Goal: Task Accomplishment & Management: Use online tool/utility

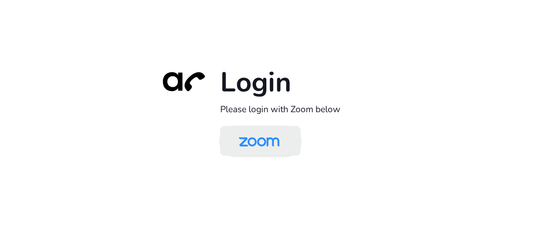
click at [258, 145] on img at bounding box center [259, 142] width 58 height 28
click at [266, 145] on img at bounding box center [259, 142] width 58 height 28
click at [262, 147] on img at bounding box center [259, 142] width 58 height 28
click at [252, 140] on img at bounding box center [259, 142] width 58 height 28
click at [254, 142] on img at bounding box center [259, 142] width 58 height 28
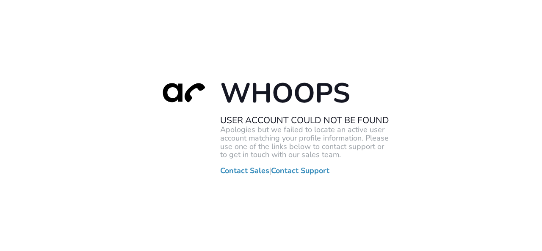
click at [7, 56] on div "Whoops User Account Could Not Be Found Apologies but we failed to locate an act…" at bounding box center [271, 125] width 542 height 251
click at [31, 73] on div "Whoops User Account Could Not Be Found Apologies but we failed to locate an act…" at bounding box center [271, 125] width 542 height 251
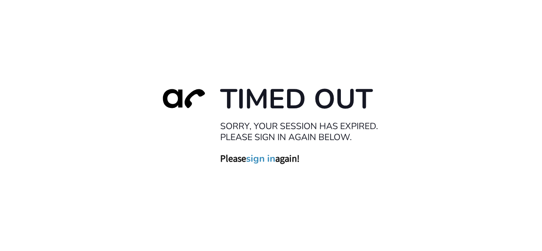
click at [257, 154] on link "sign in" at bounding box center [260, 159] width 29 height 12
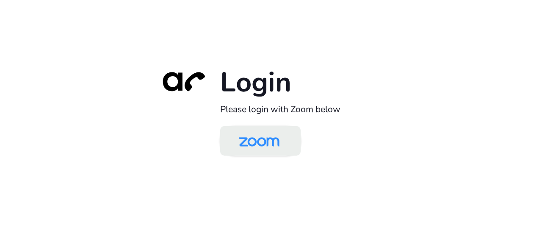
click at [268, 144] on img at bounding box center [259, 142] width 58 height 28
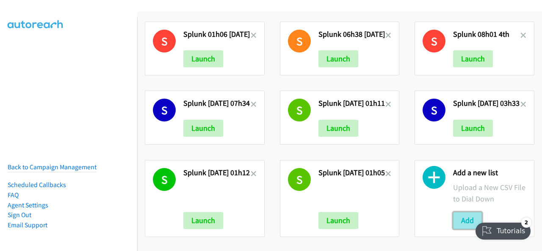
click at [461, 212] on button "Add" at bounding box center [467, 220] width 29 height 17
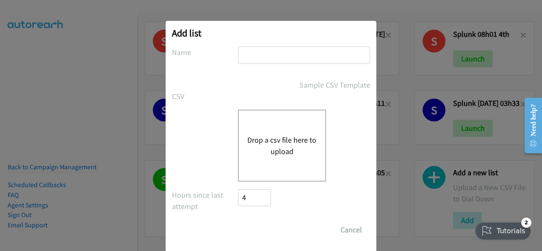
drag, startPoint x: 239, startPoint y: 51, endPoint x: 229, endPoint y: 53, distance: 9.9
click at [229, 53] on label "Name" at bounding box center [205, 52] width 66 height 11
click at [242, 53] on input "text" at bounding box center [304, 55] width 132 height 17
paste input "[PERSON_NAME] + Zoomtopia [DATE] ANZ [DATE]"
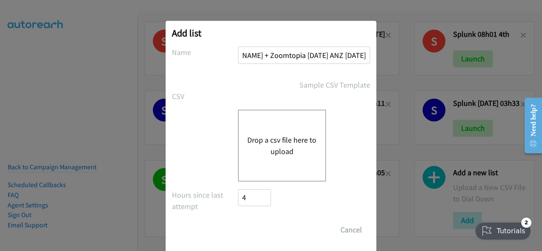
type input "[PERSON_NAME] + Zoomtopia [DATE] ANZ [DATE]"
click at [265, 135] on button "Drop a csv file here to upload" at bounding box center [281, 145] width 69 height 23
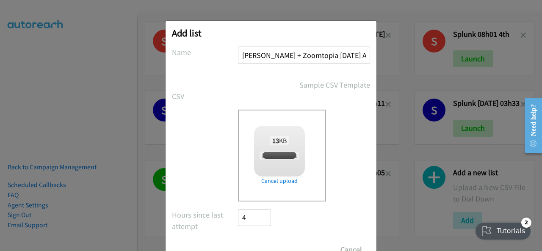
checkbox input "true"
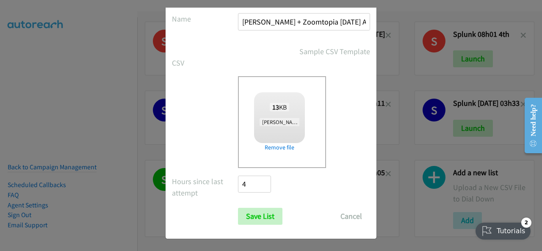
scroll to position [34, 0]
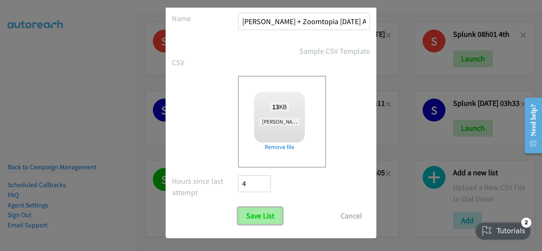
click at [249, 214] on input "Save List" at bounding box center [260, 216] width 44 height 17
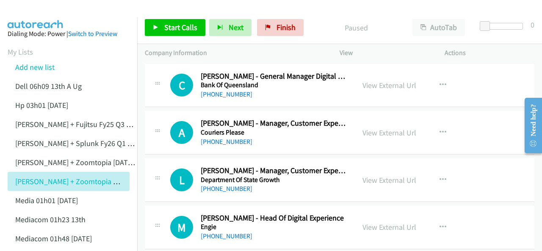
drag, startPoint x: 93, startPoint y: 20, endPoint x: 121, endPoint y: 23, distance: 28.6
click at [174, 27] on span "Start Calls" at bounding box center [180, 27] width 33 height 10
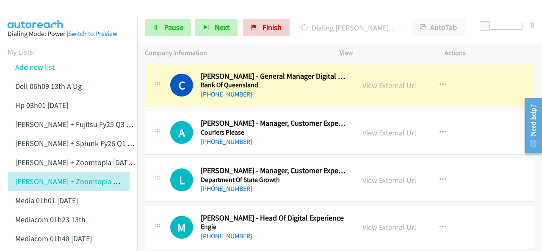
click at [45, 11] on img at bounding box center [36, 15] width 64 height 30
click at [371, 84] on link "View External Url" at bounding box center [390, 86] width 54 height 10
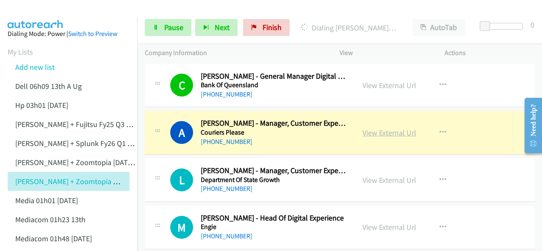
click at [378, 132] on link "View External Url" at bounding box center [390, 133] width 54 height 10
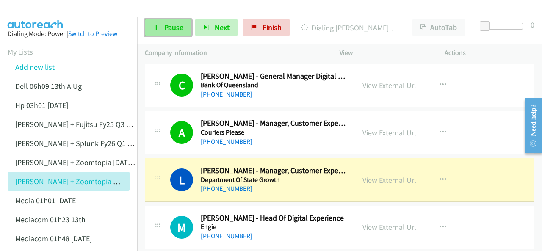
click at [164, 26] on link "Pause" at bounding box center [168, 27] width 47 height 17
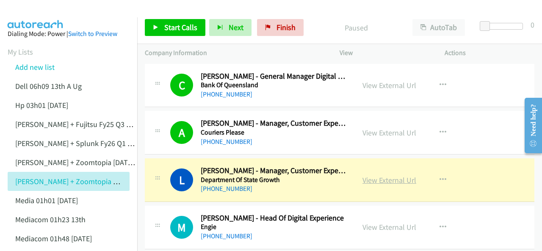
click at [375, 181] on link "View External Url" at bounding box center [390, 180] width 54 height 10
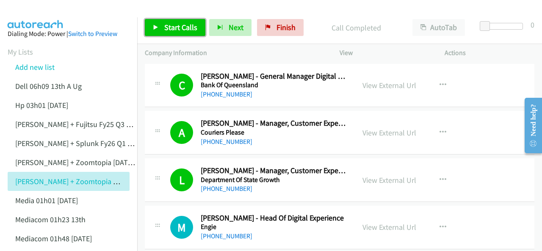
click at [173, 23] on span "Start Calls" at bounding box center [180, 27] width 33 height 10
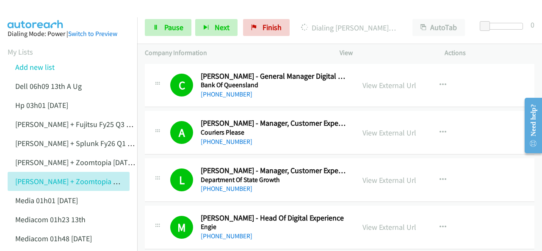
click at [28, 15] on img at bounding box center [36, 15] width 64 height 30
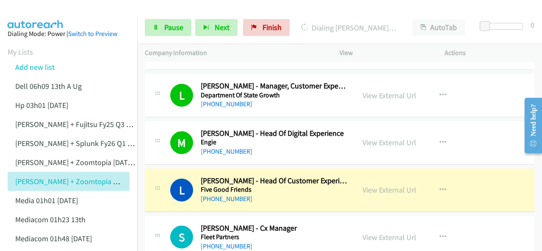
scroll to position [127, 0]
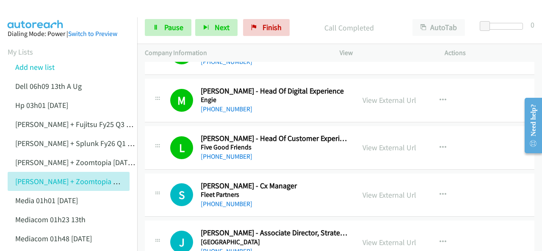
click at [35, 12] on img at bounding box center [36, 15] width 64 height 30
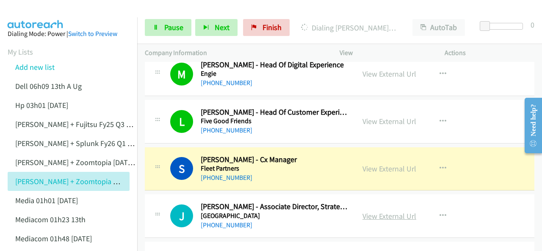
scroll to position [169, 0]
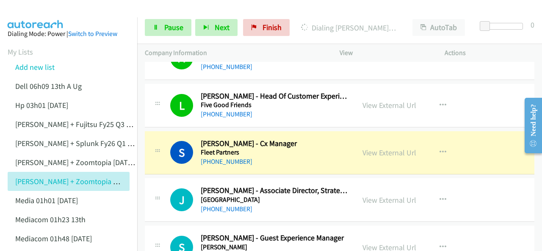
click at [43, 15] on img at bounding box center [36, 15] width 64 height 30
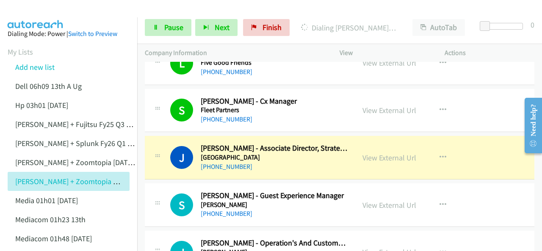
scroll to position [254, 0]
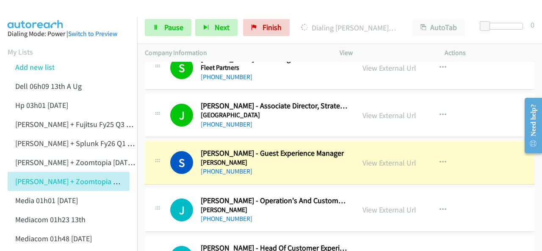
click at [36, 10] on img at bounding box center [36, 15] width 64 height 30
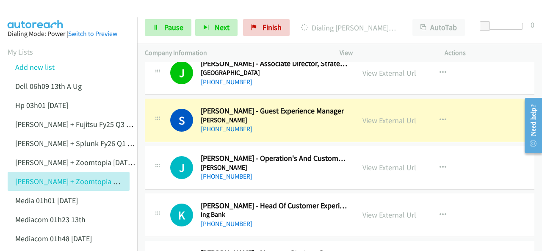
scroll to position [339, 0]
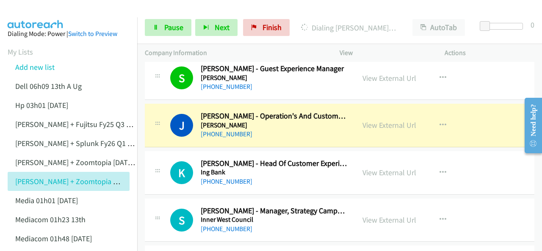
click at [33, 6] on img at bounding box center [36, 15] width 64 height 30
drag, startPoint x: 32, startPoint y: 15, endPoint x: 149, endPoint y: 64, distance: 126.9
click at [33, 15] on img at bounding box center [36, 15] width 64 height 30
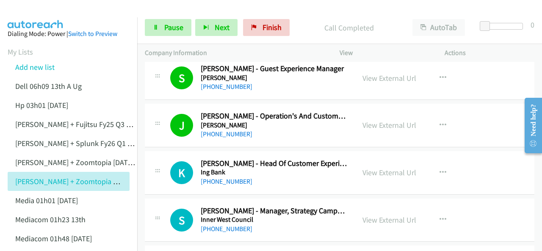
scroll to position [381, 0]
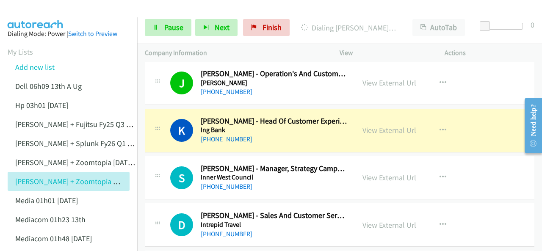
click at [31, 12] on img at bounding box center [36, 15] width 64 height 30
click at [22, 16] on img at bounding box center [36, 15] width 64 height 30
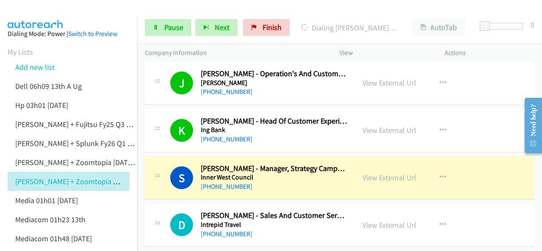
click at [33, 10] on img at bounding box center [36, 15] width 64 height 30
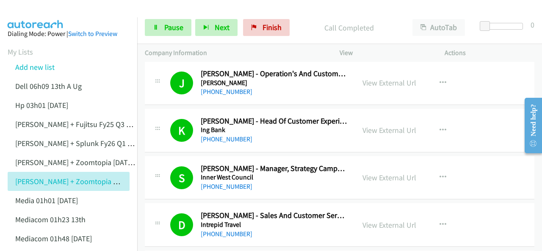
click at [37, 9] on img at bounding box center [36, 15] width 64 height 30
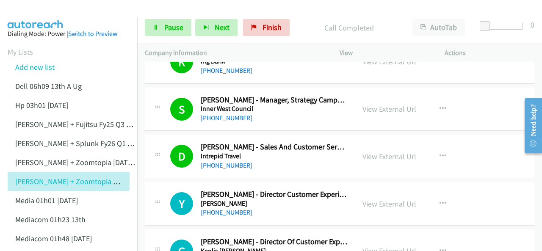
scroll to position [508, 0]
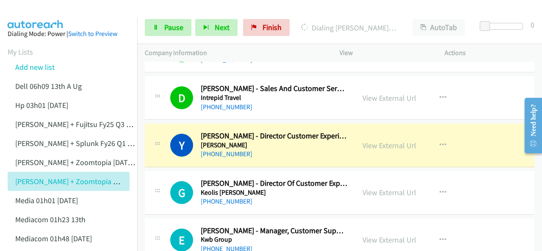
click at [33, 12] on img at bounding box center [36, 15] width 64 height 30
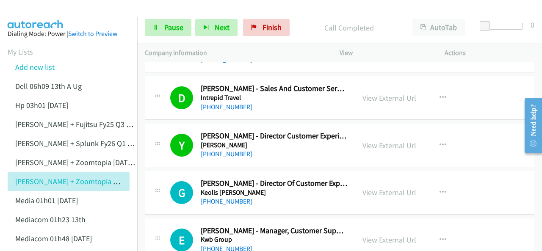
click at [33, 7] on img at bounding box center [36, 15] width 64 height 30
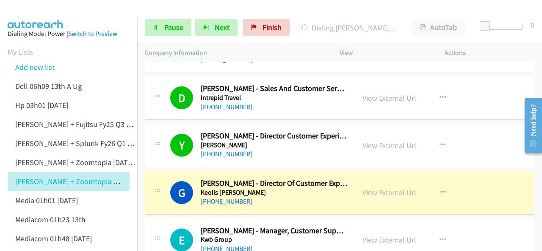
click at [46, 10] on img at bounding box center [36, 15] width 64 height 30
click at [41, 11] on img at bounding box center [36, 15] width 64 height 30
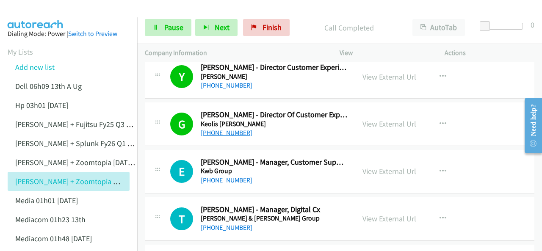
scroll to position [593, 0]
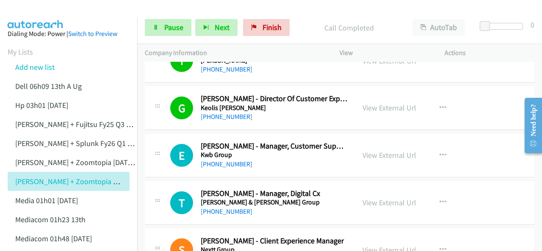
click at [41, 13] on img at bounding box center [36, 15] width 64 height 30
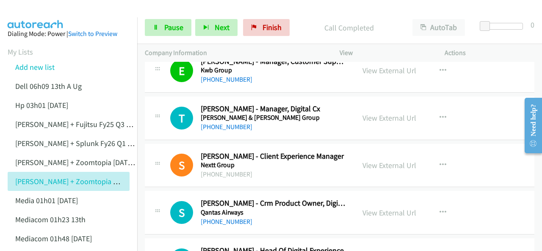
click at [24, 11] on img at bounding box center [36, 15] width 64 height 30
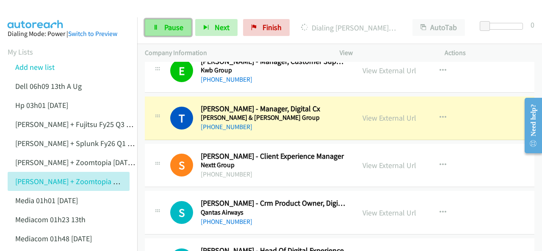
click at [168, 29] on span "Pause" at bounding box center [173, 27] width 19 height 10
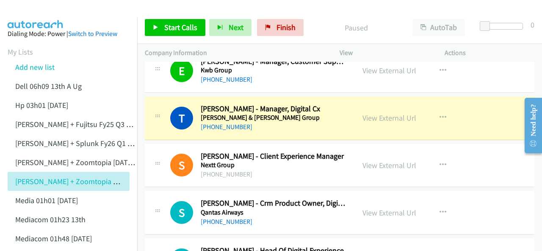
click at [40, 11] on img at bounding box center [36, 15] width 64 height 30
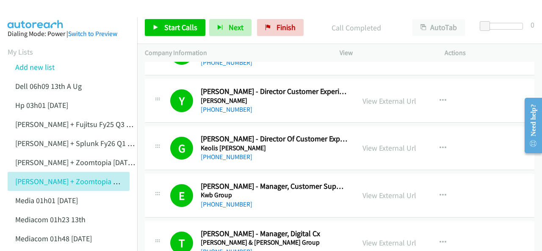
scroll to position [551, 0]
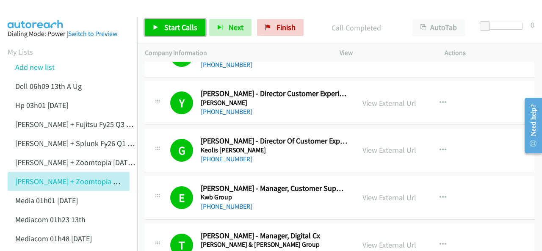
click at [181, 27] on span "Start Calls" at bounding box center [180, 27] width 33 height 10
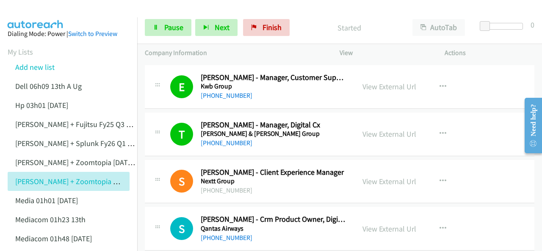
scroll to position [678, 0]
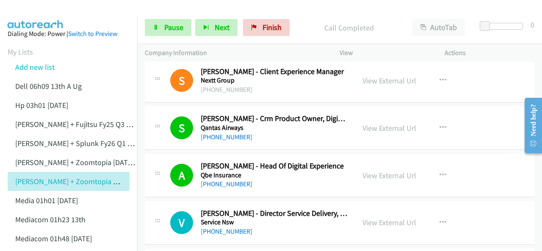
scroll to position [847, 0]
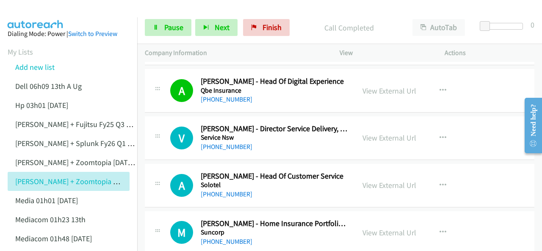
click at [42, 14] on img at bounding box center [36, 15] width 64 height 30
click at [162, 25] on link "Pause" at bounding box center [168, 27] width 47 height 17
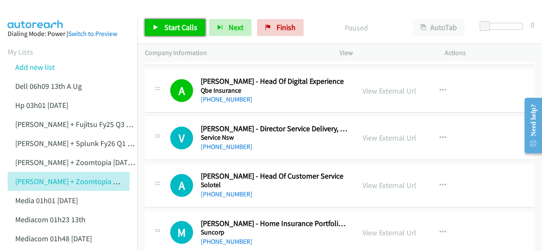
click at [154, 28] on icon at bounding box center [156, 28] width 6 height 6
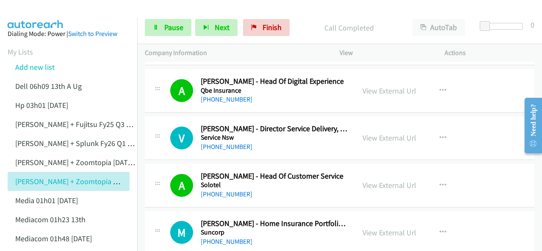
click at [36, 12] on img at bounding box center [36, 15] width 64 height 30
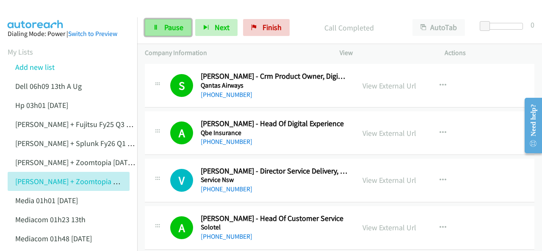
click at [169, 26] on span "Pause" at bounding box center [173, 27] width 19 height 10
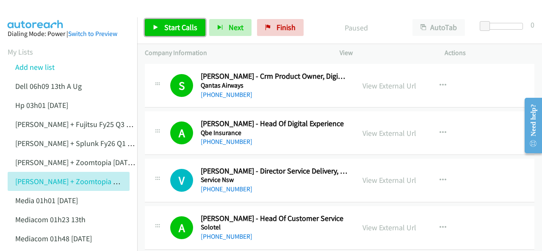
click at [164, 23] on span "Start Calls" at bounding box center [180, 27] width 33 height 10
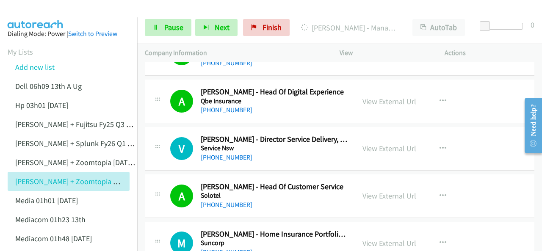
scroll to position [847, 0]
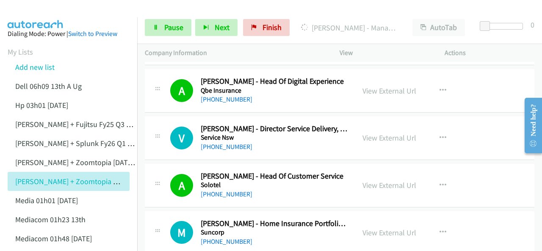
click at [45, 14] on img at bounding box center [36, 15] width 64 height 30
click at [37, 14] on img at bounding box center [36, 15] width 64 height 30
click at [40, 11] on img at bounding box center [36, 15] width 64 height 30
click at [42, 16] on img at bounding box center [36, 15] width 64 height 30
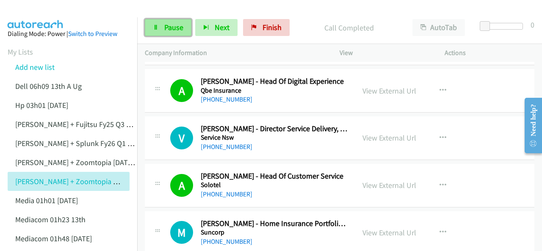
click at [165, 23] on span "Pause" at bounding box center [173, 27] width 19 height 10
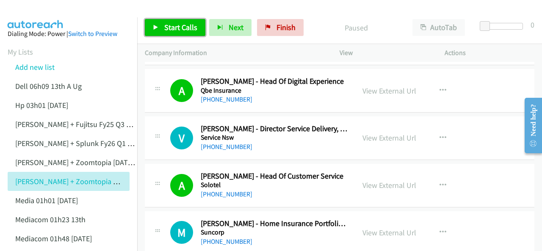
click at [172, 28] on span "Start Calls" at bounding box center [180, 27] width 33 height 10
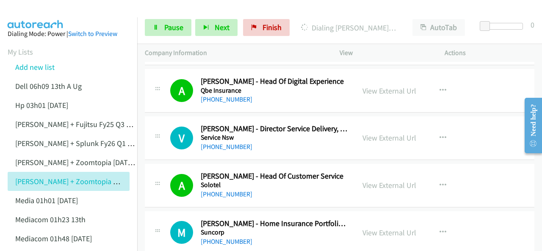
click at [46, 11] on img at bounding box center [36, 15] width 64 height 30
click at [31, 10] on img at bounding box center [36, 15] width 64 height 30
click at [166, 26] on span "Pause" at bounding box center [173, 27] width 19 height 10
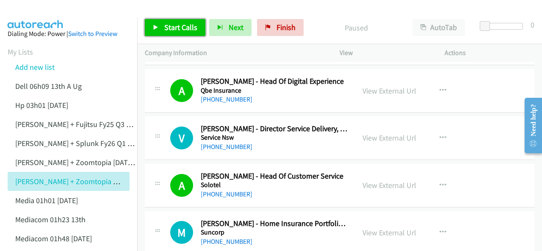
click at [167, 25] on span "Start Calls" at bounding box center [180, 27] width 33 height 10
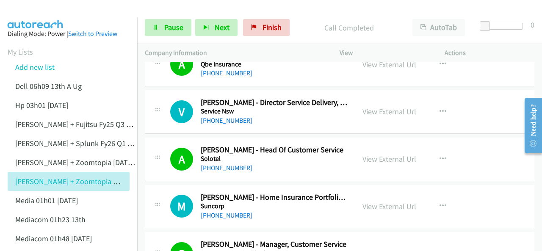
scroll to position [890, 0]
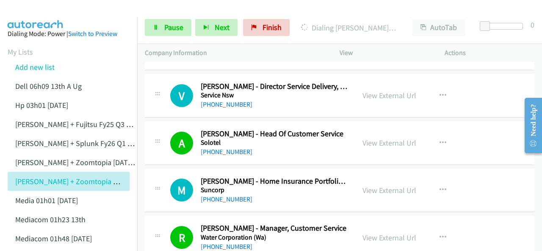
click at [36, 12] on img at bounding box center [36, 15] width 64 height 30
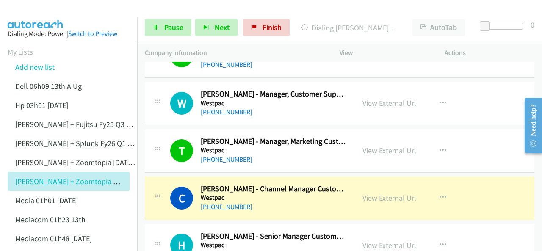
scroll to position [1441, 0]
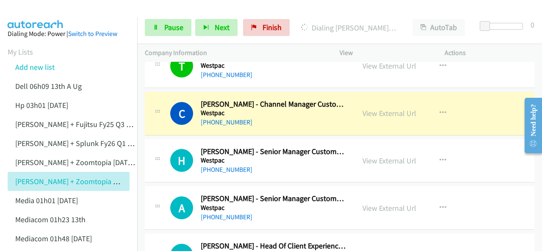
click at [36, 10] on img at bounding box center [36, 15] width 64 height 30
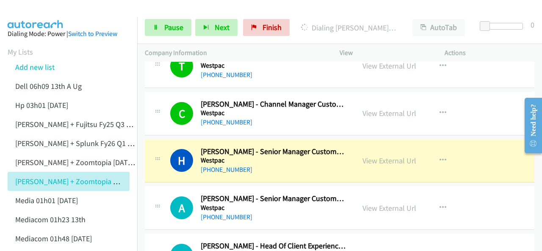
click at [36, 8] on img at bounding box center [36, 15] width 64 height 30
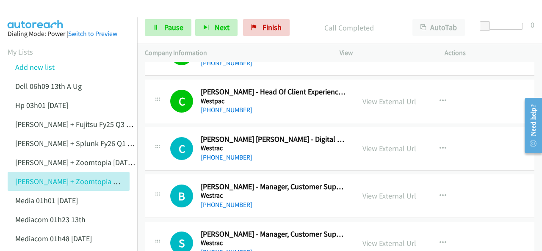
scroll to position [1610, 0]
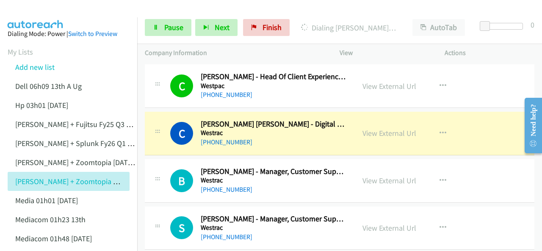
click at [43, 8] on img at bounding box center [36, 15] width 64 height 30
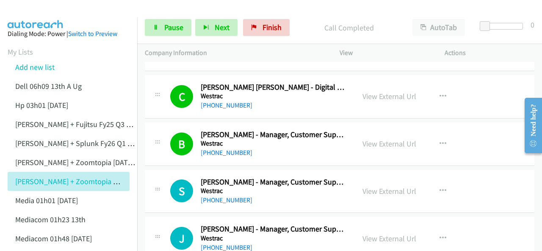
scroll to position [1695, 0]
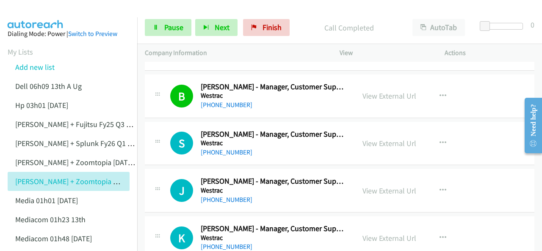
click at [36, 11] on img at bounding box center [36, 15] width 64 height 30
click at [175, 27] on span "Pause" at bounding box center [173, 27] width 19 height 10
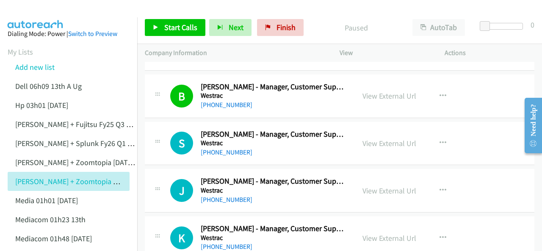
click at [54, 15] on img at bounding box center [36, 15] width 64 height 30
click at [177, 27] on span "Start Calls" at bounding box center [180, 27] width 33 height 10
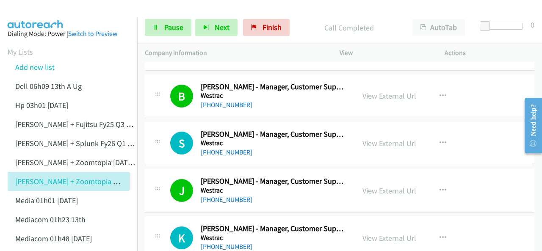
click at [32, 9] on img at bounding box center [36, 15] width 64 height 30
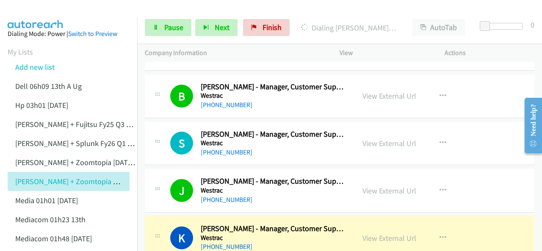
click at [39, 11] on img at bounding box center [36, 15] width 64 height 30
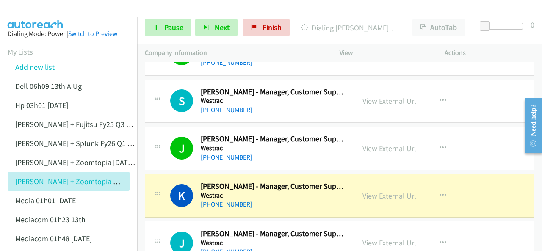
click at [375, 191] on link "View External Url" at bounding box center [390, 196] width 54 height 10
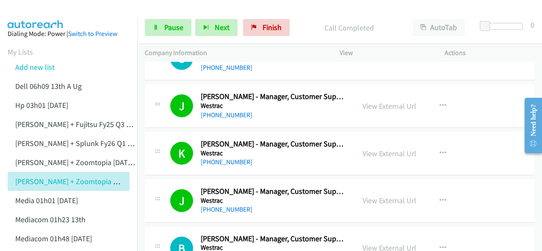
scroll to position [1822, 0]
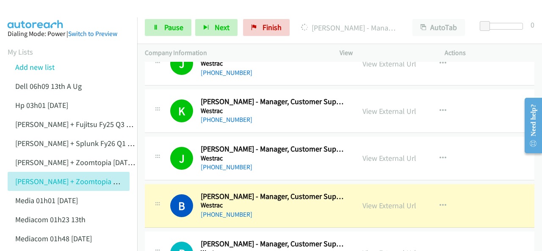
click at [163, 25] on link "Pause" at bounding box center [168, 27] width 47 height 17
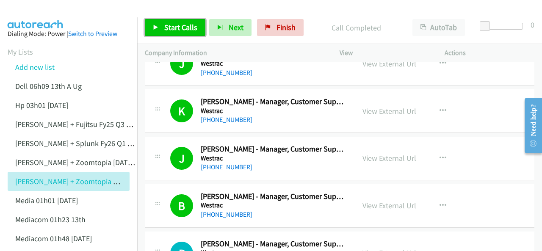
click at [176, 30] on span "Start Calls" at bounding box center [180, 27] width 33 height 10
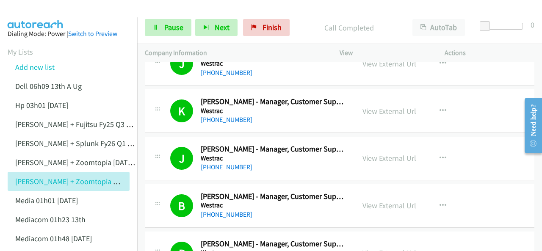
click at [23, 13] on img at bounding box center [36, 15] width 64 height 30
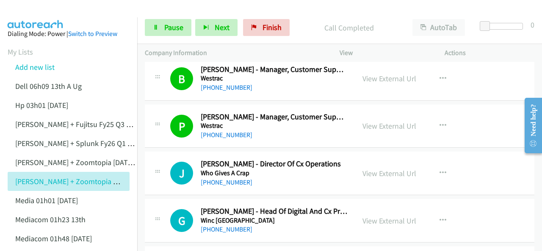
scroll to position [1992, 0]
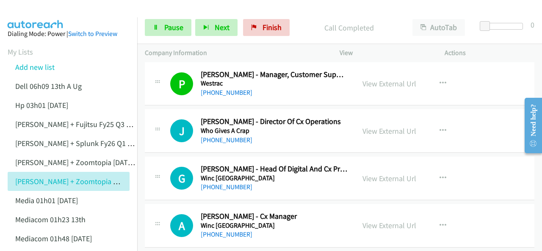
click at [20, 14] on img at bounding box center [36, 15] width 64 height 30
click at [169, 33] on link "Pause" at bounding box center [168, 27] width 47 height 17
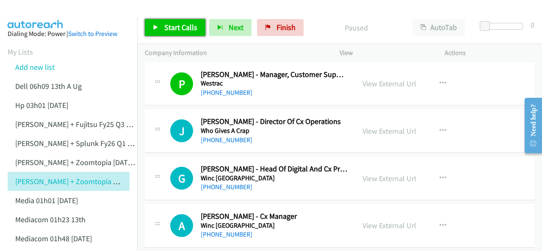
click at [169, 29] on span "Start Calls" at bounding box center [180, 27] width 33 height 10
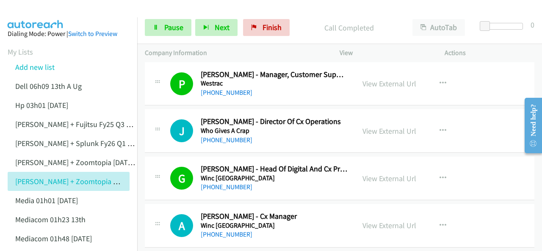
click at [53, 8] on img at bounding box center [36, 15] width 64 height 30
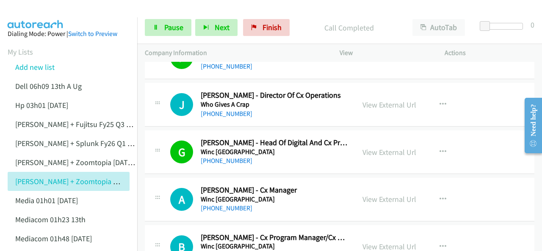
scroll to position [2034, 0]
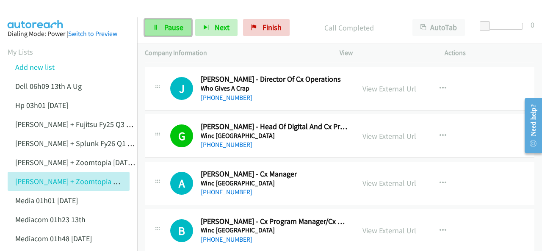
click at [172, 28] on span "Pause" at bounding box center [173, 27] width 19 height 10
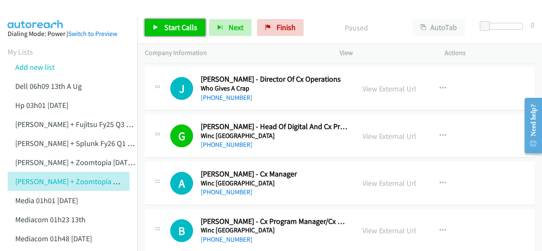
click at [173, 27] on span "Start Calls" at bounding box center [180, 27] width 33 height 10
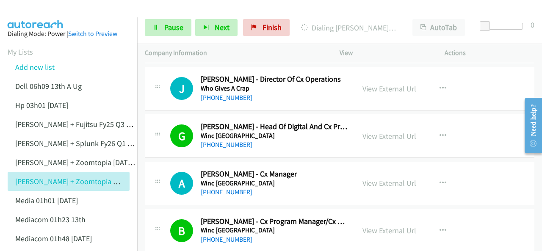
click at [42, 11] on img at bounding box center [36, 15] width 64 height 30
click at [37, 14] on img at bounding box center [36, 15] width 64 height 30
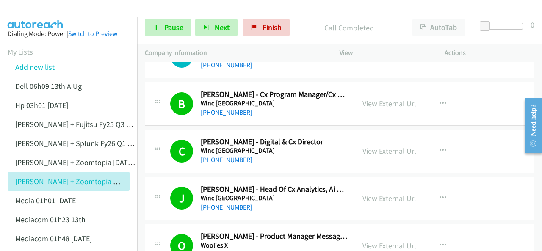
click at [46, 17] on img at bounding box center [36, 15] width 64 height 30
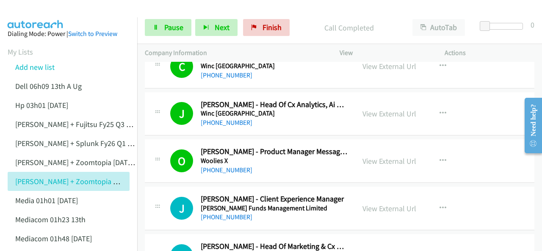
scroll to position [2288, 0]
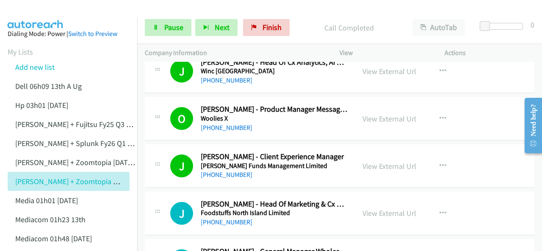
click at [44, 16] on img at bounding box center [36, 15] width 64 height 30
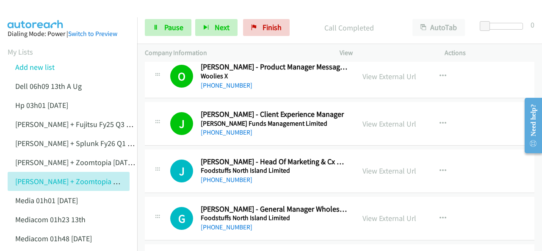
scroll to position [2373, 0]
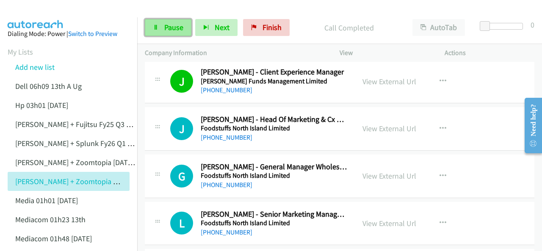
click at [167, 27] on span "Pause" at bounding box center [173, 27] width 19 height 10
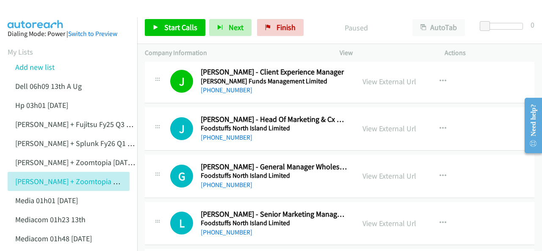
click at [31, 13] on img at bounding box center [36, 15] width 64 height 30
click at [167, 28] on span "Start Calls" at bounding box center [180, 27] width 33 height 10
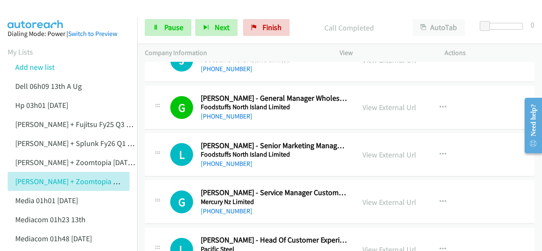
scroll to position [2458, 0]
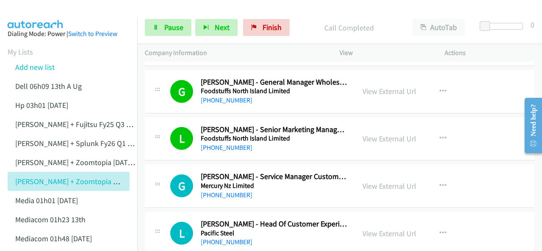
click at [47, 11] on img at bounding box center [36, 15] width 64 height 30
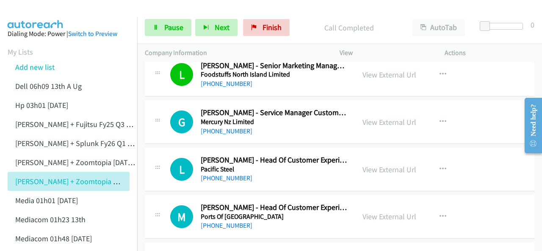
scroll to position [2500, 0]
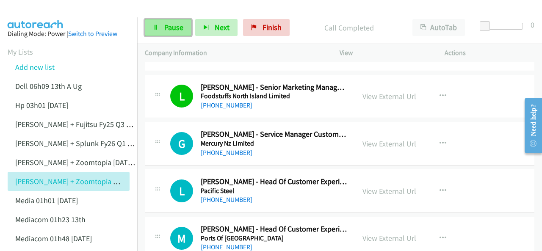
click at [177, 35] on link "Pause" at bounding box center [168, 27] width 47 height 17
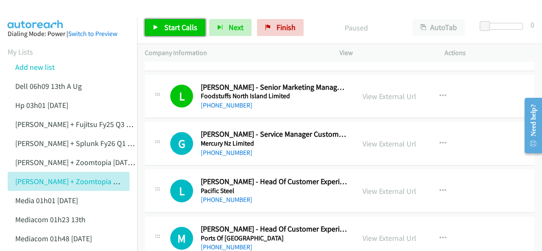
click at [169, 27] on span "Start Calls" at bounding box center [180, 27] width 33 height 10
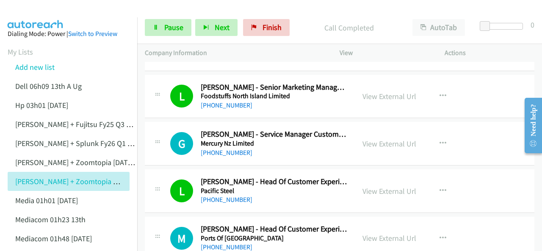
click at [35, 7] on img at bounding box center [36, 15] width 64 height 30
click at [42, 14] on img at bounding box center [36, 15] width 64 height 30
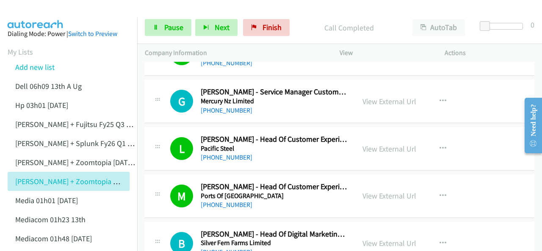
scroll to position [2585, 0]
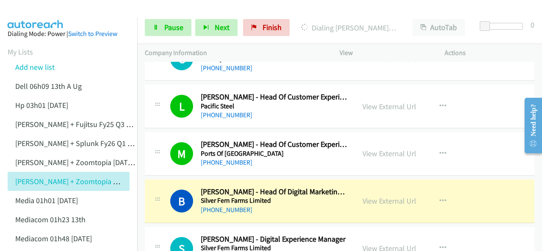
click at [36, 7] on img at bounding box center [36, 15] width 64 height 30
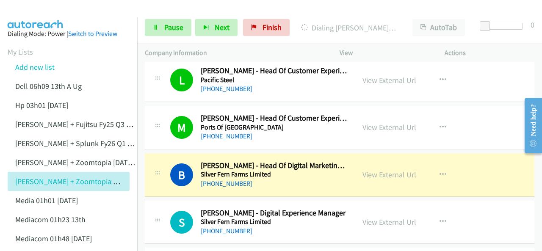
scroll to position [2627, 0]
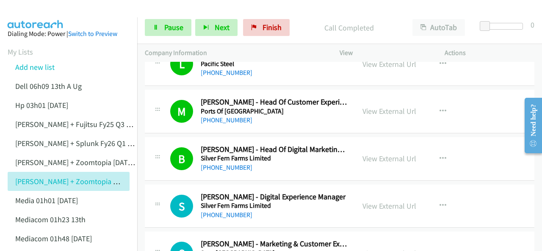
click at [54, 15] on img at bounding box center [36, 15] width 64 height 30
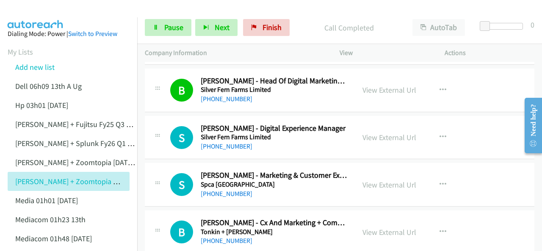
scroll to position [2712, 0]
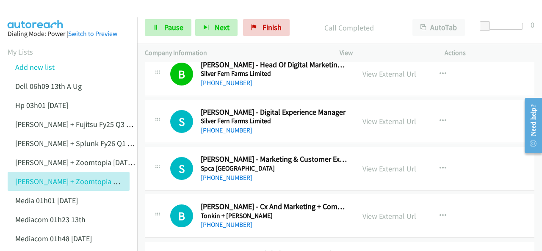
click at [36, 11] on img at bounding box center [36, 15] width 64 height 30
click at [34, 12] on img at bounding box center [36, 15] width 64 height 30
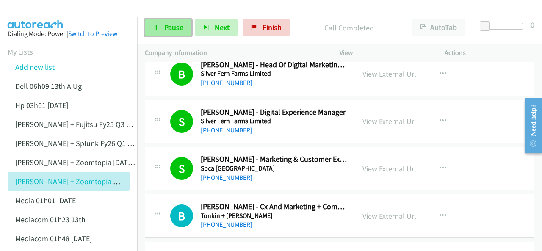
click at [172, 31] on span "Pause" at bounding box center [173, 27] width 19 height 10
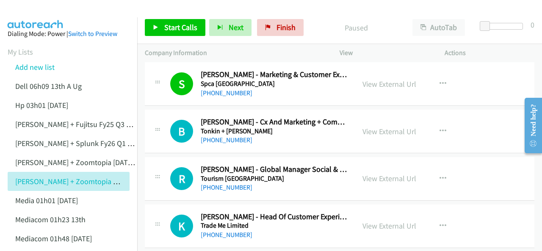
scroll to position [2839, 0]
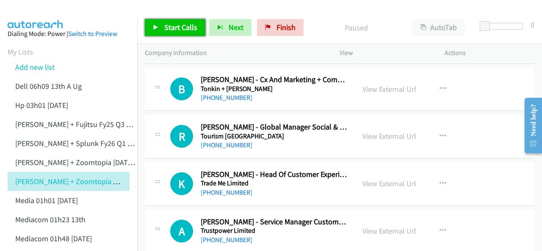
click at [161, 20] on link "Start Calls" at bounding box center [175, 27] width 61 height 17
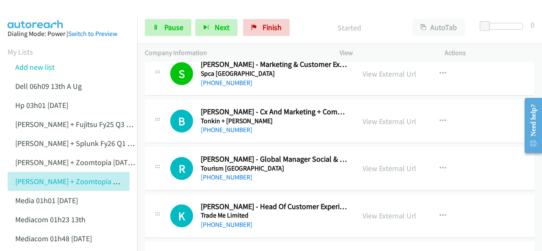
scroll to position [2754, 0]
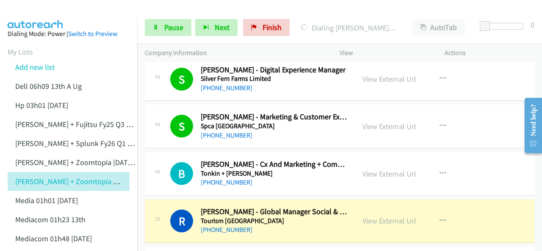
click at [36, 15] on img at bounding box center [36, 15] width 64 height 30
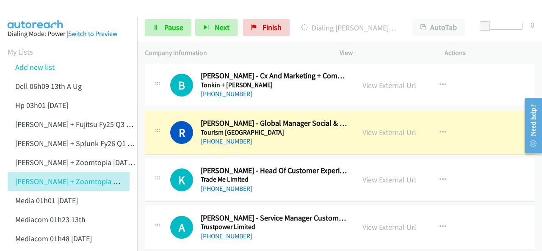
scroll to position [2844, 0]
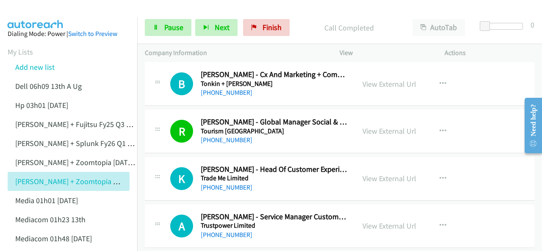
click at [36, 14] on img at bounding box center [36, 15] width 64 height 30
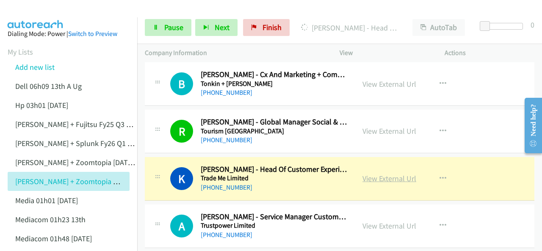
click at [371, 174] on link "View External Url" at bounding box center [390, 179] width 54 height 10
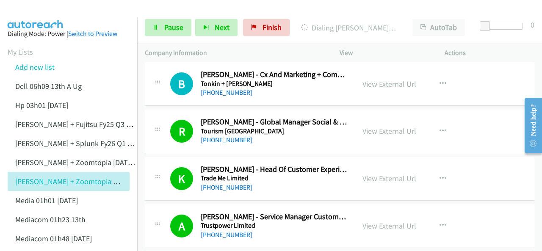
click at [41, 11] on img at bounding box center [36, 15] width 64 height 30
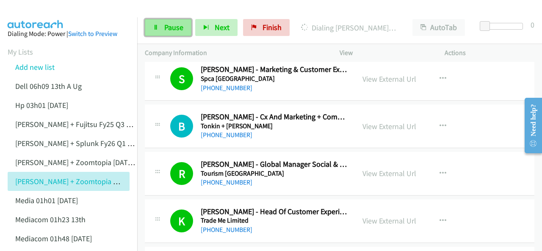
click at [165, 28] on span "Pause" at bounding box center [173, 27] width 19 height 10
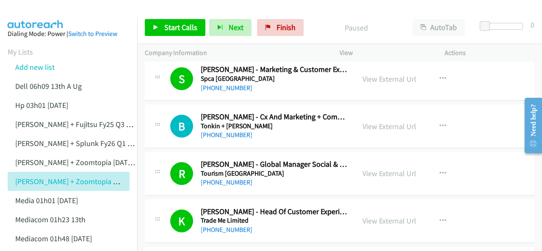
drag, startPoint x: 39, startPoint y: 18, endPoint x: 44, endPoint y: 17, distance: 4.8
click at [226, 131] on link "+64 21 242 3623" at bounding box center [227, 135] width 52 height 8
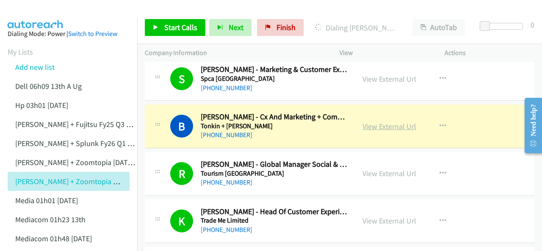
click at [381, 122] on link "View External Url" at bounding box center [390, 127] width 54 height 10
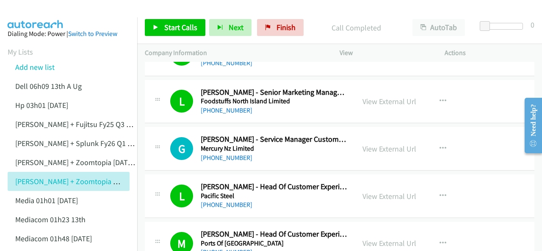
scroll to position [2505, 0]
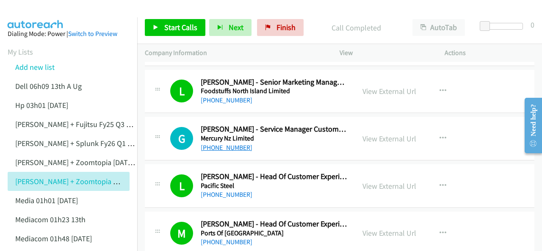
click at [219, 144] on link "+64 27 247 7810" at bounding box center [227, 148] width 52 height 8
drag, startPoint x: 32, startPoint y: 10, endPoint x: 66, endPoint y: 17, distance: 35.1
click at [33, 10] on img at bounding box center [36, 15] width 64 height 30
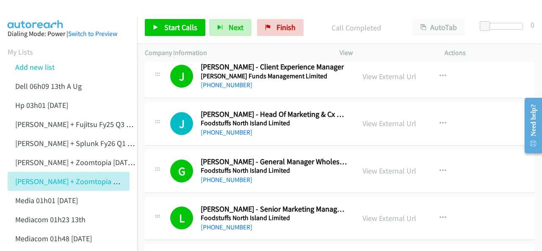
scroll to position [2336, 0]
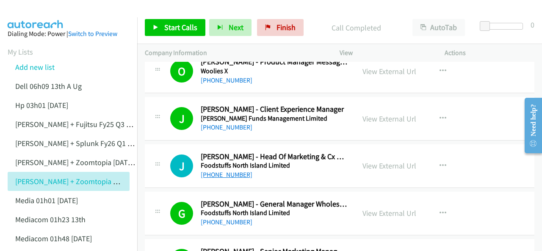
click at [220, 171] on link "+64 21 766 866" at bounding box center [227, 175] width 52 height 8
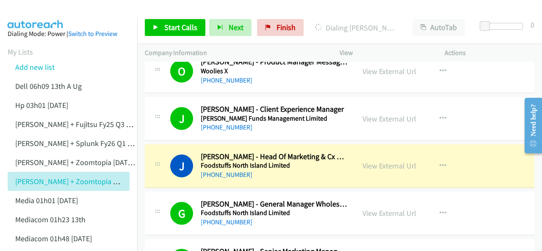
click at [30, 8] on img at bounding box center [36, 15] width 64 height 30
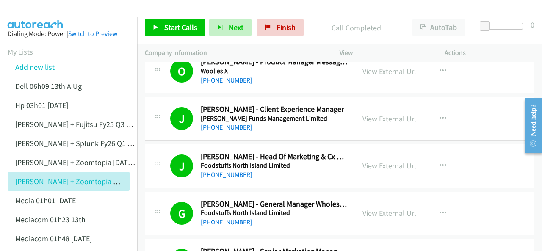
click at [31, 11] on img at bounding box center [36, 15] width 64 height 30
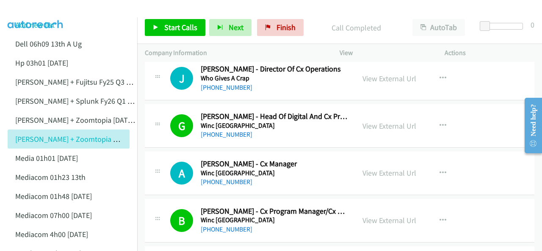
scroll to position [2039, 0]
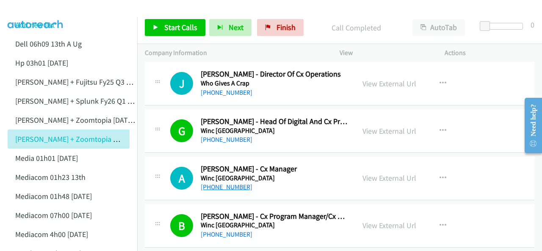
click at [221, 183] on link "+61 402 346 367" at bounding box center [227, 187] width 52 height 8
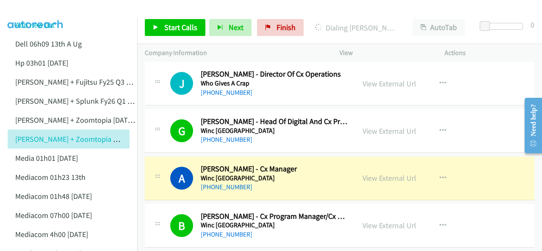
click at [38, 7] on img at bounding box center [36, 15] width 64 height 30
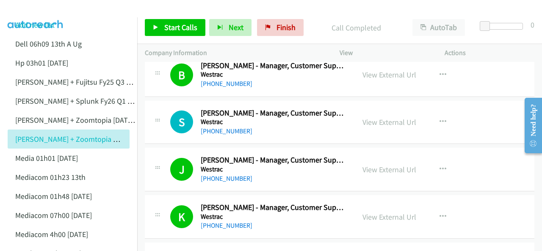
scroll to position [1700, 0]
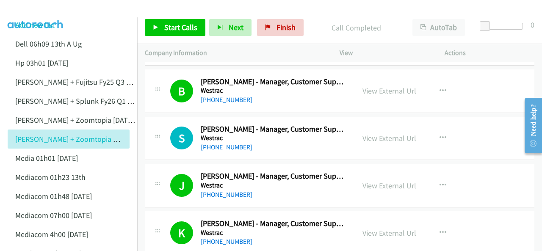
click at [228, 143] on link "+61 447 934 417" at bounding box center [227, 147] width 52 height 8
click at [61, 10] on img at bounding box center [36, 15] width 64 height 30
click at [42, 10] on img at bounding box center [36, 15] width 64 height 30
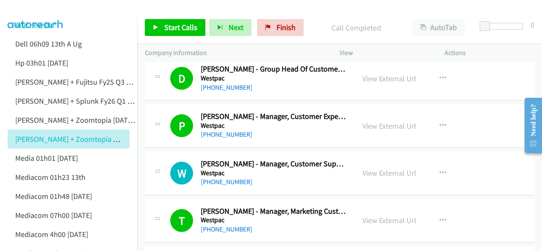
scroll to position [1276, 0]
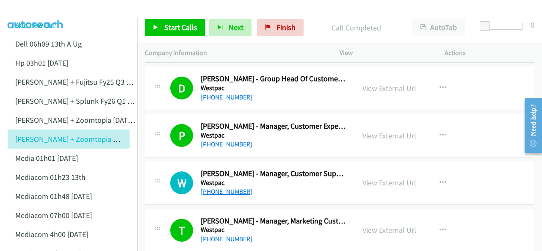
click at [231, 188] on link "+61 466 485 521" at bounding box center [227, 192] width 52 height 8
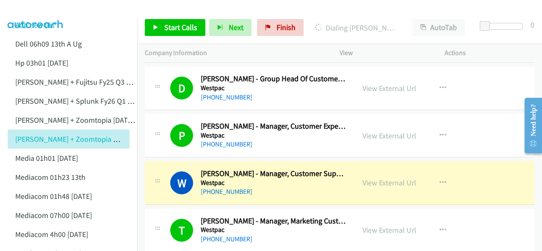
click at [53, 9] on img at bounding box center [36, 15] width 64 height 30
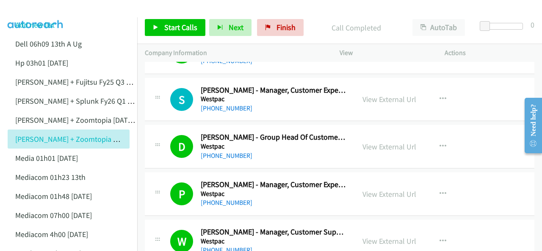
scroll to position [1149, 0]
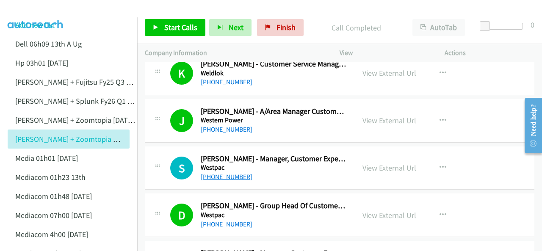
click at [225, 173] on link "+61 435 504 179" at bounding box center [227, 177] width 52 height 8
click at [36, 19] on li "Add new list" at bounding box center [76, 24] width 137 height 19
click at [38, 16] on img at bounding box center [36, 15] width 64 height 30
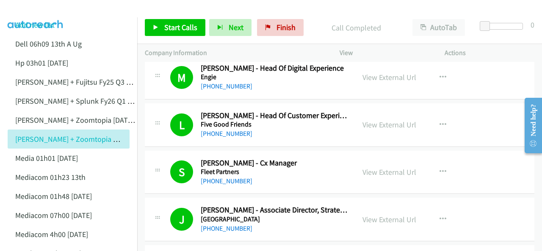
scroll to position [0, 0]
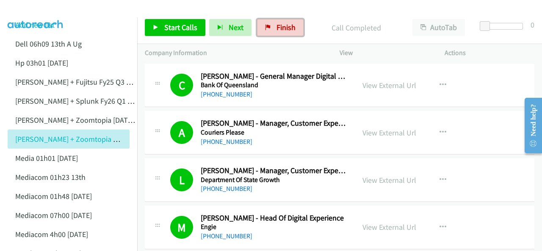
drag, startPoint x: 285, startPoint y: 29, endPoint x: 311, endPoint y: 47, distance: 30.8
click at [285, 29] on span "Finish" at bounding box center [286, 27] width 19 height 10
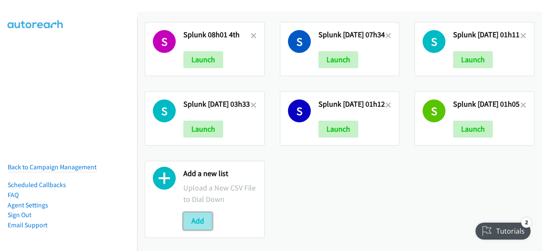
click at [192, 213] on button "Add" at bounding box center [197, 221] width 29 height 17
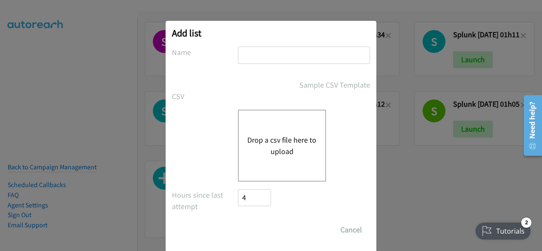
paste input "report1757551795243"
type input "report1757551795243"
click at [269, 146] on button "Drop a csv file here to upload" at bounding box center [281, 145] width 69 height 23
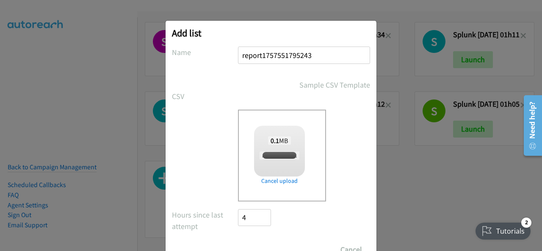
checkbox input "true"
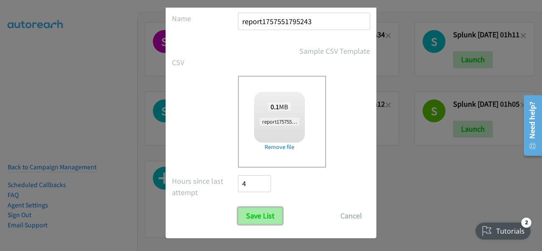
click at [253, 215] on input "Save List" at bounding box center [260, 216] width 44 height 17
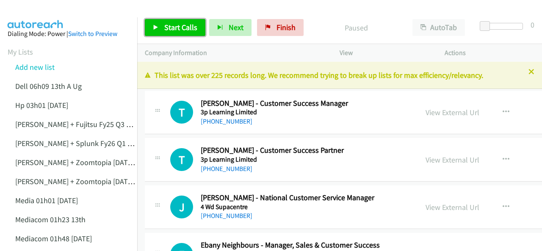
click at [179, 24] on span "Start Calls" at bounding box center [180, 27] width 33 height 10
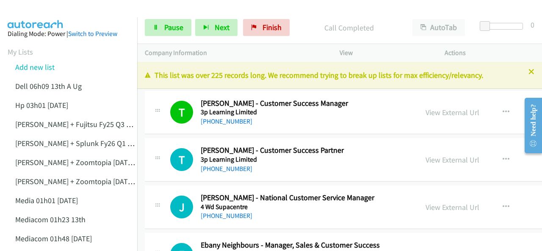
click at [39, 9] on img at bounding box center [36, 15] width 64 height 30
click at [25, 7] on img at bounding box center [36, 15] width 64 height 30
click at [175, 26] on span "Pause" at bounding box center [173, 27] width 19 height 10
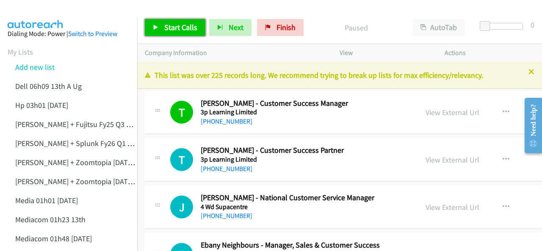
click at [166, 27] on span "Start Calls" at bounding box center [180, 27] width 33 height 10
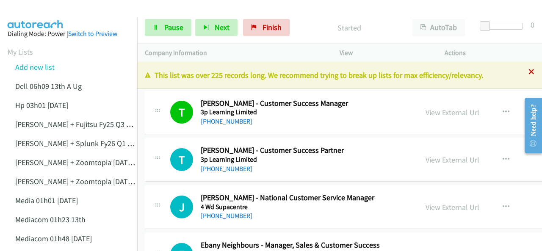
click at [529, 72] on icon at bounding box center [532, 72] width 6 height 6
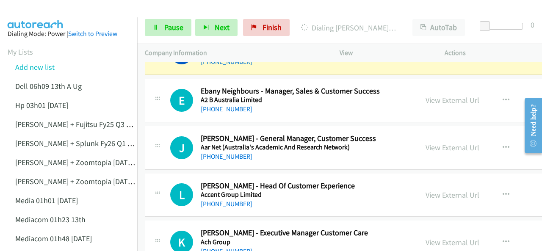
scroll to position [85, 0]
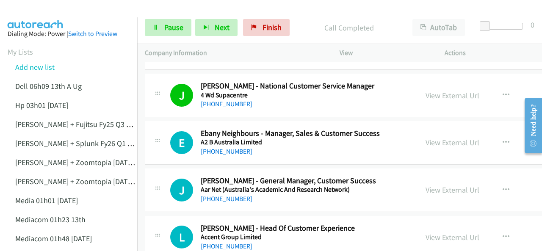
click at [42, 13] on img at bounding box center [36, 15] width 64 height 30
click at [44, 12] on img at bounding box center [36, 15] width 64 height 30
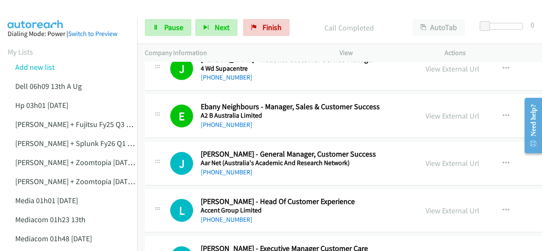
scroll to position [127, 0]
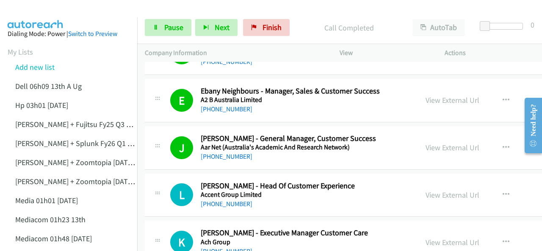
click at [30, 14] on img at bounding box center [36, 15] width 64 height 30
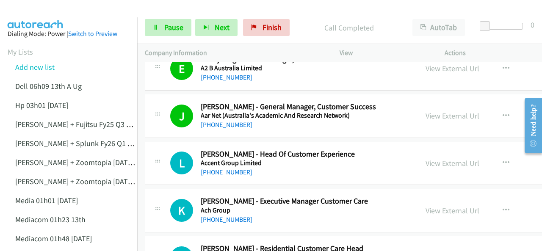
scroll to position [169, 0]
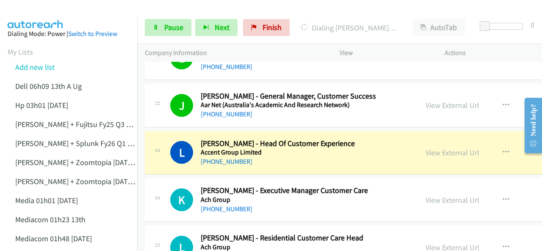
click at [39, 14] on img at bounding box center [36, 15] width 64 height 30
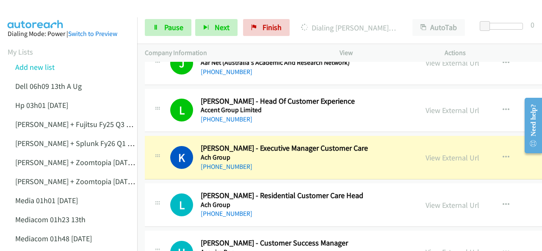
scroll to position [254, 0]
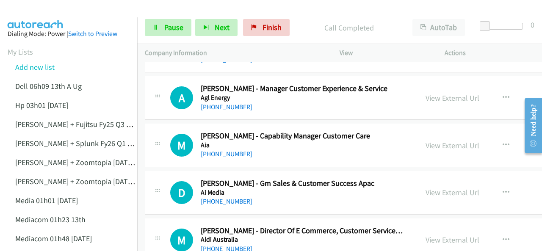
scroll to position [466, 0]
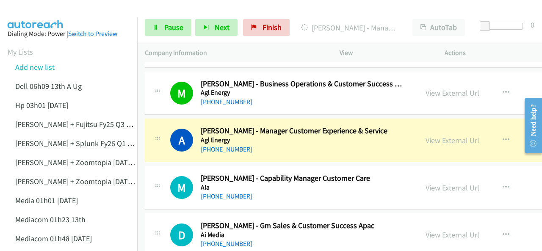
click at [31, 13] on img at bounding box center [36, 15] width 64 height 30
click at [438, 139] on link "View External Url" at bounding box center [453, 141] width 54 height 10
click at [167, 28] on span "Pause" at bounding box center [173, 27] width 19 height 10
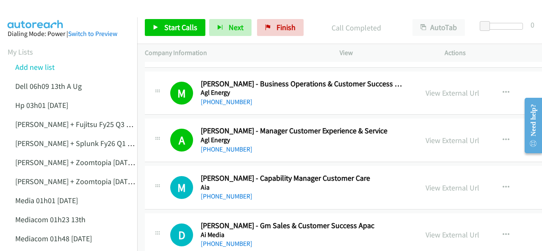
click at [55, 13] on img at bounding box center [36, 15] width 64 height 30
click at [178, 26] on span "Start Calls" at bounding box center [180, 27] width 33 height 10
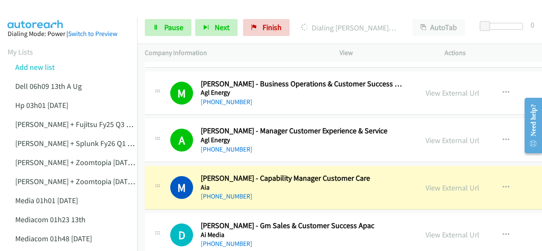
click at [31, 10] on img at bounding box center [36, 15] width 64 height 30
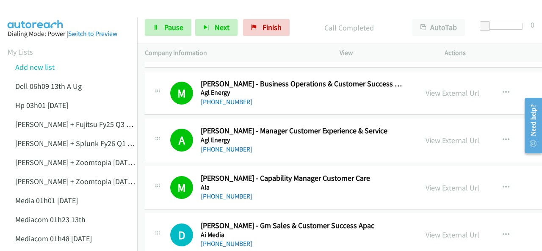
drag, startPoint x: 32, startPoint y: 13, endPoint x: 142, endPoint y: 58, distance: 119.1
click at [32, 13] on img at bounding box center [36, 15] width 64 height 30
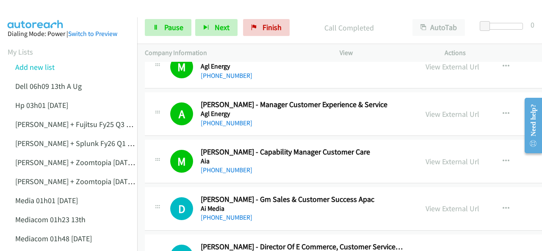
scroll to position [508, 0]
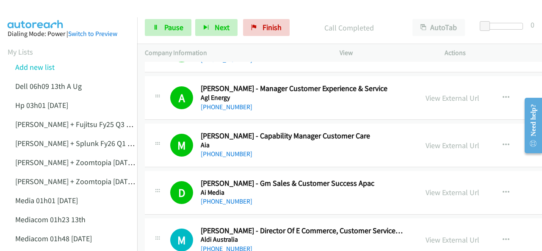
click at [55, 7] on img at bounding box center [36, 15] width 64 height 30
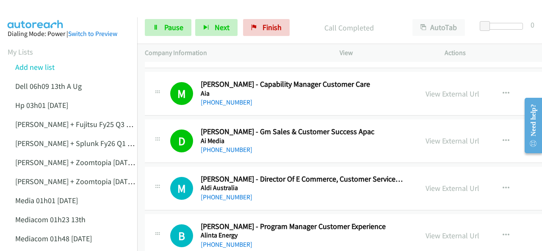
scroll to position [593, 0]
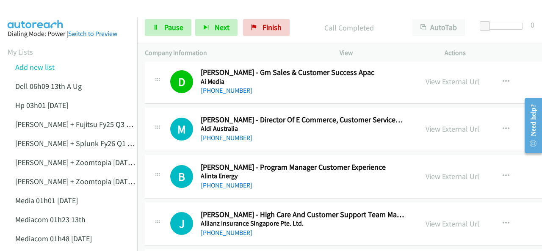
scroll to position [636, 0]
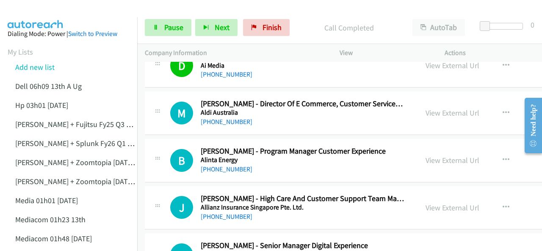
click at [39, 12] on img at bounding box center [36, 15] width 64 height 30
drag, startPoint x: 38, startPoint y: 8, endPoint x: 35, endPoint y: 15, distance: 7.4
click at [38, 8] on img at bounding box center [36, 15] width 64 height 30
click at [28, 15] on img at bounding box center [36, 15] width 64 height 30
click at [167, 30] on span "Pause" at bounding box center [173, 27] width 19 height 10
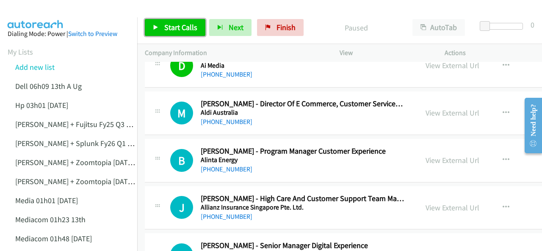
click at [168, 26] on span "Start Calls" at bounding box center [180, 27] width 33 height 10
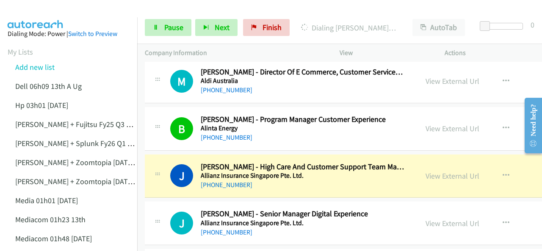
scroll to position [678, 0]
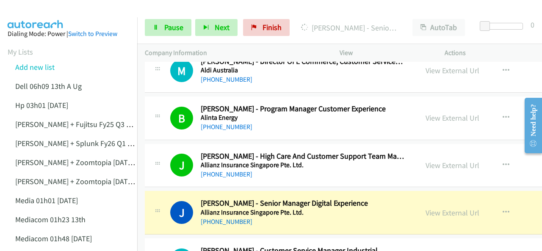
click at [172, 29] on span "Pause" at bounding box center [173, 27] width 19 height 10
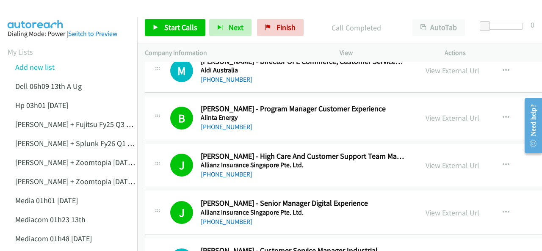
click at [26, 9] on img at bounding box center [36, 15] width 64 height 30
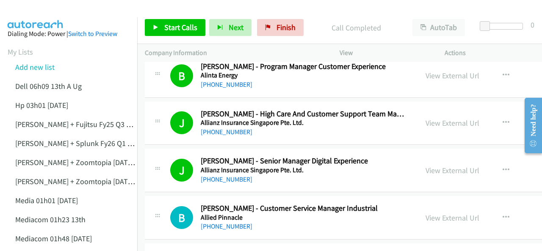
scroll to position [805, 0]
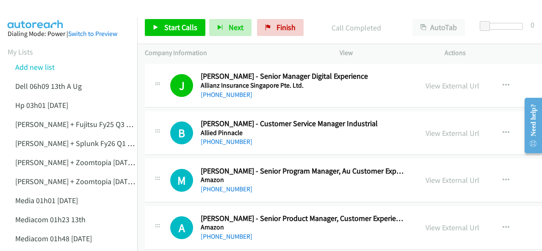
click at [38, 14] on img at bounding box center [36, 15] width 64 height 30
click at [71, 8] on div at bounding box center [267, 16] width 535 height 33
click at [173, 23] on span "Start Calls" at bounding box center [180, 27] width 33 height 10
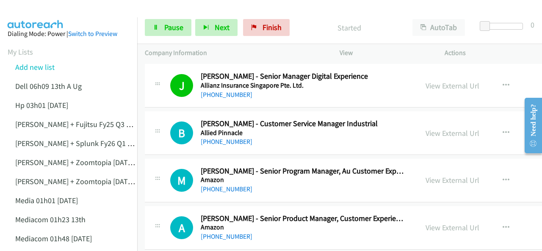
click at [37, 14] on img at bounding box center [36, 15] width 64 height 30
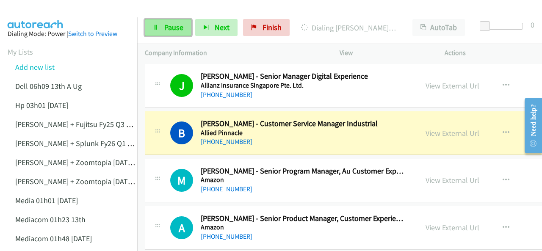
click at [167, 27] on span "Pause" at bounding box center [173, 27] width 19 height 10
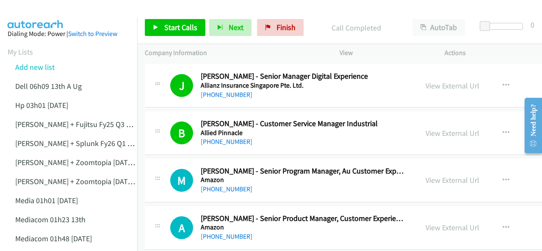
click at [30, 14] on img at bounding box center [36, 15] width 64 height 30
click at [171, 27] on span "Start Calls" at bounding box center [180, 27] width 33 height 10
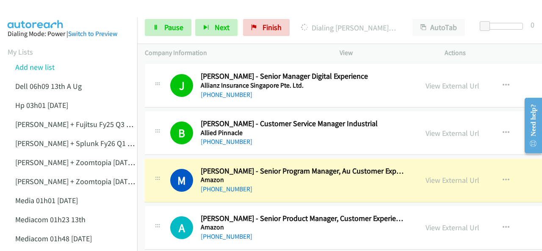
click at [28, 8] on img at bounding box center [36, 15] width 64 height 30
click at [429, 177] on link "View External Url" at bounding box center [453, 180] width 54 height 10
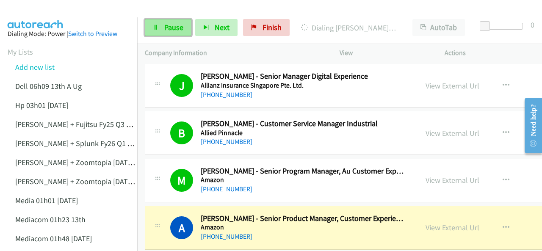
click at [166, 27] on span "Pause" at bounding box center [173, 27] width 19 height 10
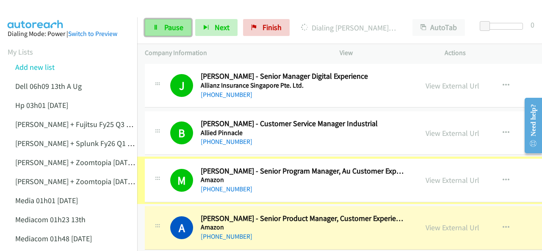
scroll to position [780, 0]
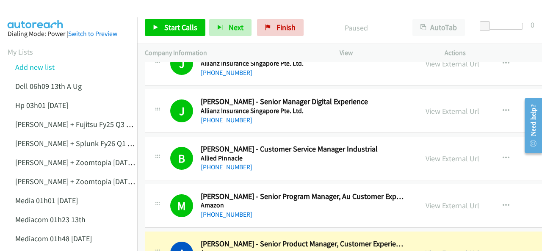
click at [38, 11] on img at bounding box center [36, 15] width 64 height 30
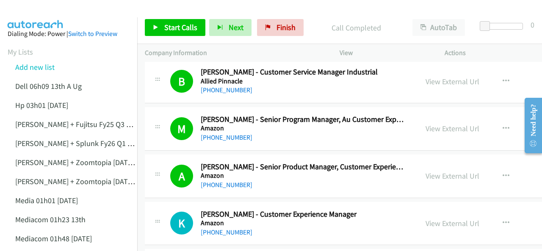
scroll to position [864, 0]
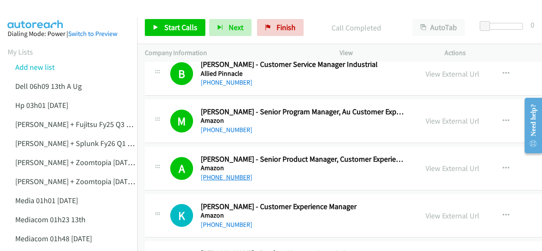
click at [214, 173] on link "+61 401 992 607" at bounding box center [227, 177] width 52 height 8
click at [36, 11] on img at bounding box center [36, 15] width 64 height 30
click at [177, 28] on span "Start Calls" at bounding box center [180, 27] width 33 height 10
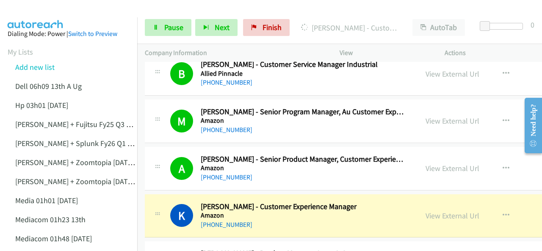
click at [44, 12] on img at bounding box center [36, 15] width 64 height 30
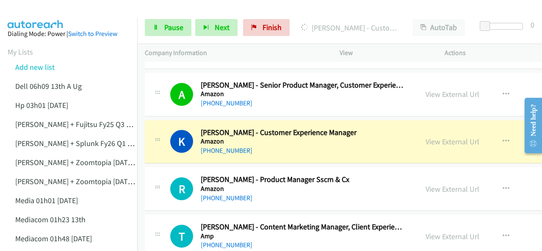
scroll to position [949, 0]
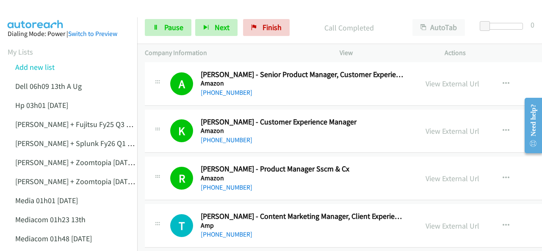
click at [36, 16] on img at bounding box center [36, 15] width 64 height 30
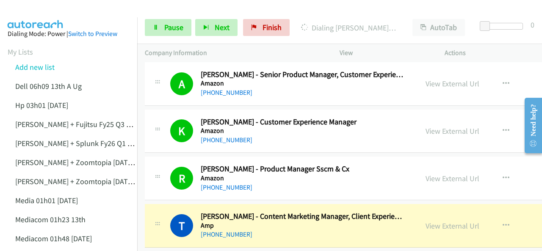
click at [40, 9] on img at bounding box center [36, 15] width 64 height 30
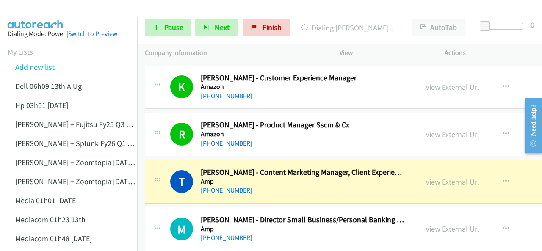
scroll to position [1034, 0]
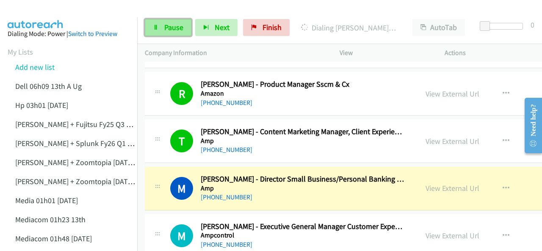
click at [165, 27] on span "Pause" at bounding box center [173, 27] width 19 height 10
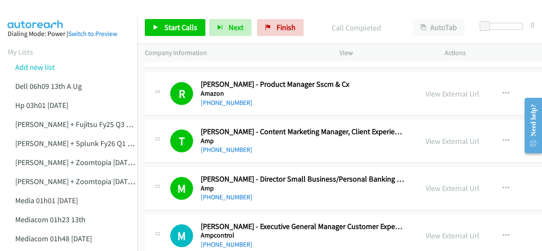
click at [42, 14] on img at bounding box center [36, 15] width 64 height 30
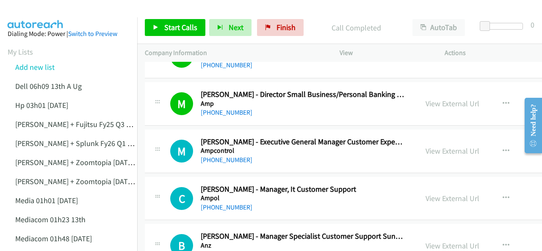
scroll to position [1161, 0]
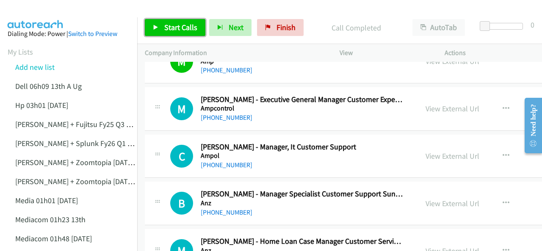
click at [194, 28] on span "Start Calls" at bounding box center [180, 27] width 33 height 10
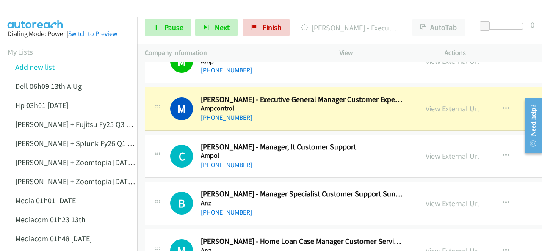
click at [43, 14] on img at bounding box center [36, 15] width 64 height 30
click at [437, 106] on link "View External Url" at bounding box center [453, 109] width 54 height 10
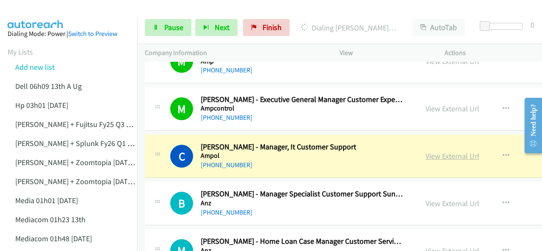
click at [438, 153] on link "View External Url" at bounding box center [453, 156] width 54 height 10
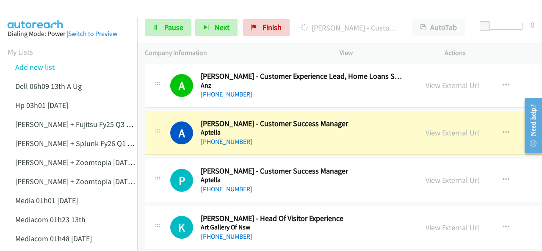
scroll to position [1373, 0]
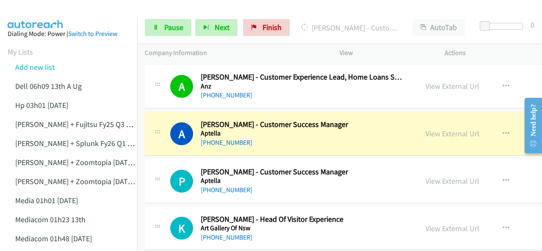
click at [45, 7] on img at bounding box center [36, 15] width 64 height 30
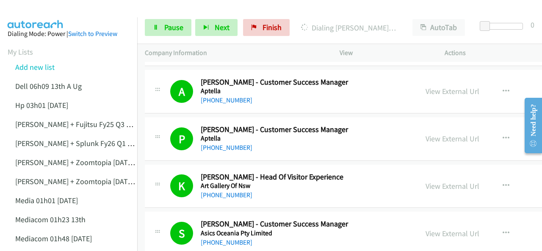
scroll to position [1542, 0]
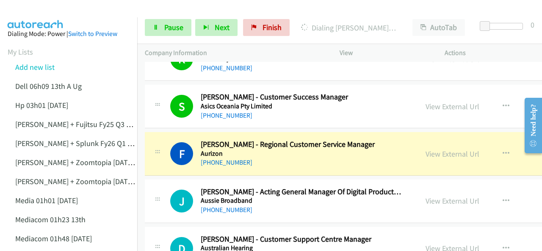
click at [50, 17] on img at bounding box center [36, 15] width 64 height 30
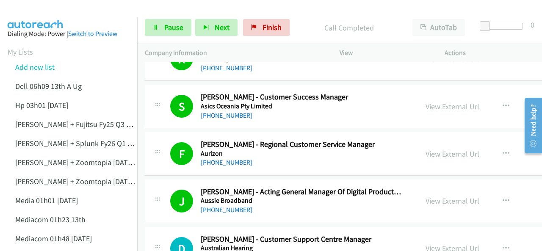
click at [23, 10] on img at bounding box center [36, 15] width 64 height 30
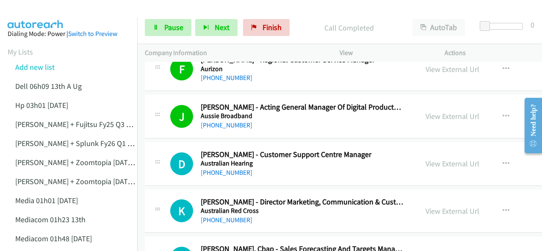
scroll to position [1669, 0]
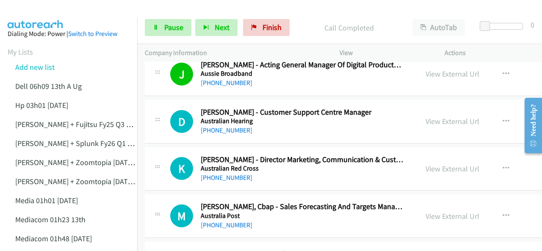
click at [19, 14] on img at bounding box center [36, 15] width 64 height 30
drag, startPoint x: 37, startPoint y: 8, endPoint x: 36, endPoint y: 1, distance: 7.3
click at [37, 8] on img at bounding box center [36, 15] width 64 height 30
click at [53, 14] on img at bounding box center [36, 15] width 64 height 30
click at [169, 27] on span "Pause" at bounding box center [173, 27] width 19 height 10
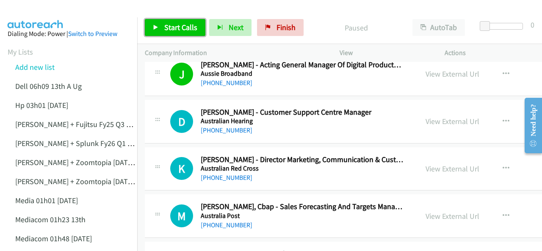
click at [172, 29] on span "Start Calls" at bounding box center [180, 27] width 33 height 10
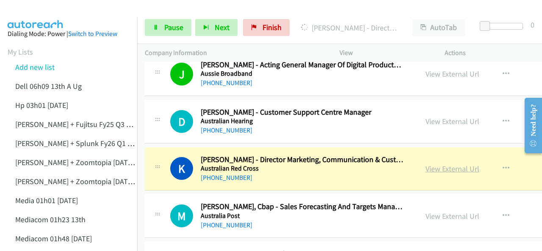
click at [438, 164] on link "View External Url" at bounding box center [453, 169] width 54 height 10
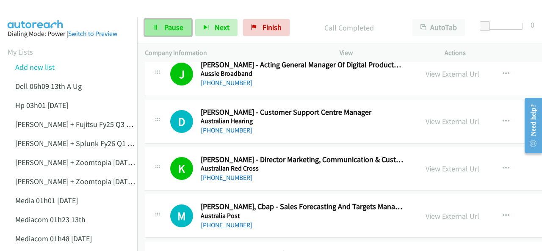
click at [166, 27] on span "Pause" at bounding box center [173, 27] width 19 height 10
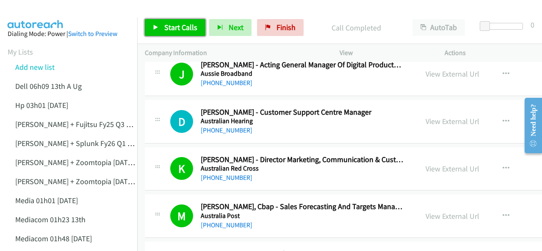
click at [176, 25] on span "Start Calls" at bounding box center [180, 27] width 33 height 10
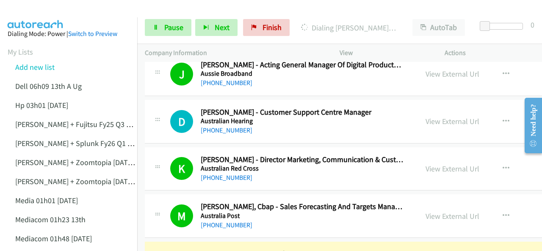
click at [56, 12] on img at bounding box center [36, 15] width 64 height 30
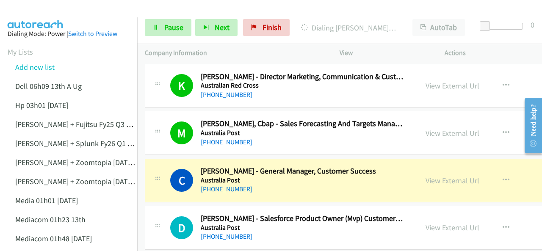
scroll to position [1754, 0]
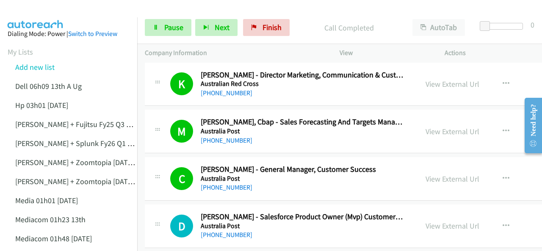
click at [38, 14] on img at bounding box center [36, 15] width 64 height 30
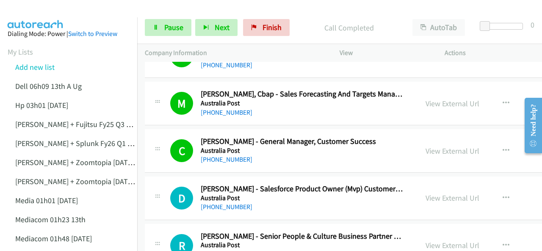
scroll to position [1797, 0]
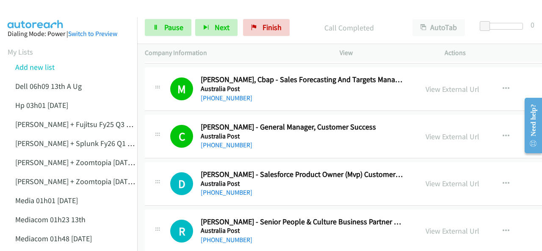
click at [36, 14] on img at bounding box center [36, 15] width 64 height 30
click at [52, 16] on img at bounding box center [36, 15] width 64 height 30
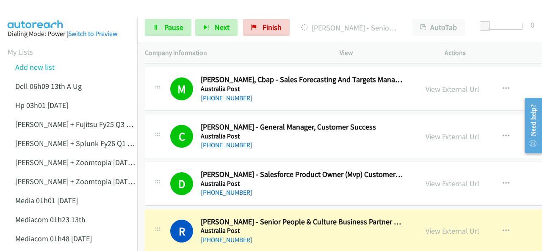
click at [28, 16] on img at bounding box center [36, 15] width 64 height 30
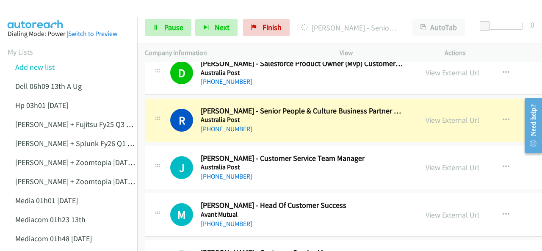
scroll to position [1924, 0]
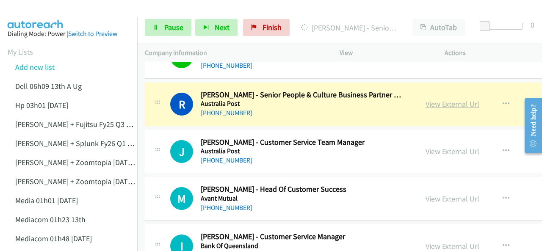
click at [440, 100] on link "View External Url" at bounding box center [453, 104] width 54 height 10
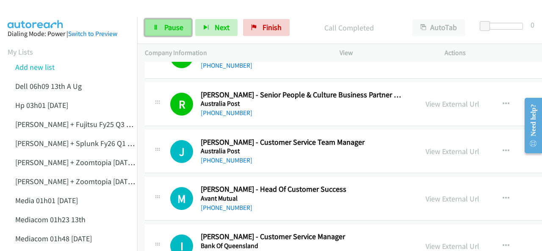
click at [152, 23] on link "Pause" at bounding box center [168, 27] width 47 height 17
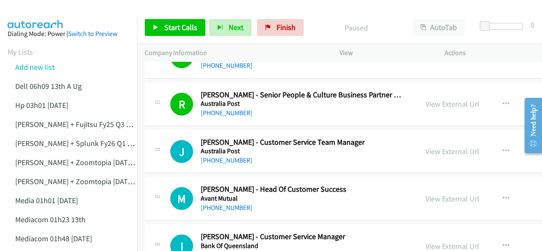
drag, startPoint x: 34, startPoint y: 6, endPoint x: 47, endPoint y: 0, distance: 14.6
click at [34, 6] on main "Start Calls Pause Next Finish Paused AutoTab AutoTab 0 Company Information Info…" at bounding box center [271, 20] width 542 height 40
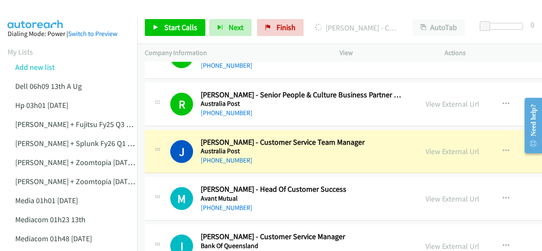
drag, startPoint x: 47, startPoint y: 9, endPoint x: 62, endPoint y: 0, distance: 17.5
click at [47, 9] on img at bounding box center [36, 15] width 64 height 30
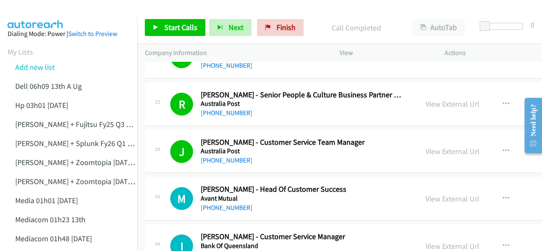
click at [29, 14] on img at bounding box center [36, 15] width 64 height 30
click at [64, 10] on img at bounding box center [36, 15] width 64 height 30
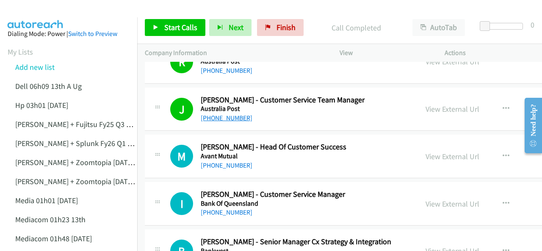
click at [222, 114] on link "+61 401 856 806" at bounding box center [227, 118] width 52 height 8
click at [23, 13] on img at bounding box center [36, 15] width 64 height 30
click at [25, 13] on img at bounding box center [36, 15] width 64 height 30
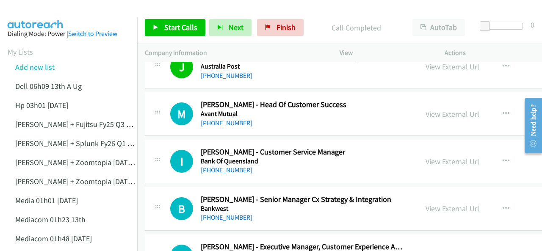
click at [28, 12] on img at bounding box center [36, 15] width 64 height 30
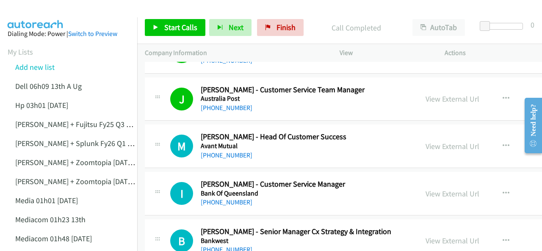
scroll to position [1966, 0]
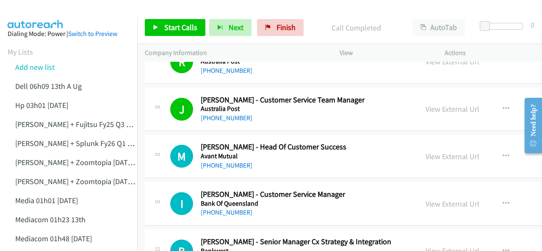
click at [38, 12] on img at bounding box center [36, 15] width 64 height 30
click at [63, 15] on img at bounding box center [36, 15] width 64 height 30
click at [167, 29] on span "Start Calls" at bounding box center [180, 27] width 33 height 10
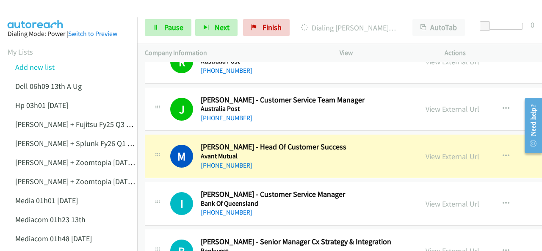
click at [36, 14] on img at bounding box center [36, 15] width 64 height 30
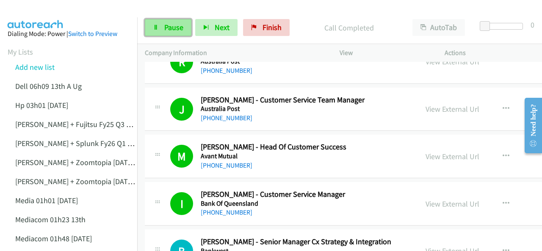
click at [178, 29] on span "Pause" at bounding box center [173, 27] width 19 height 10
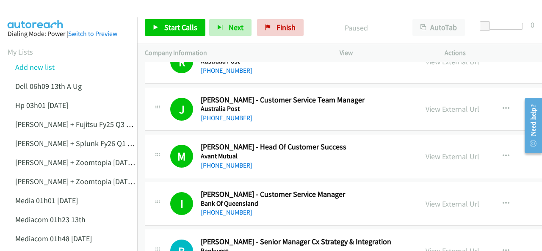
scroll to position [2008, 0]
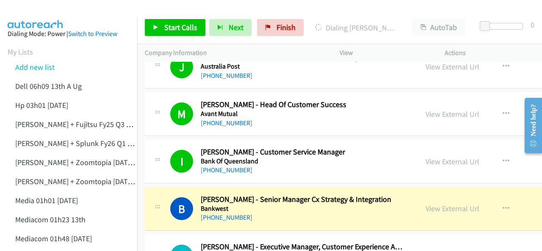
click at [41, 15] on img at bounding box center [36, 15] width 64 height 30
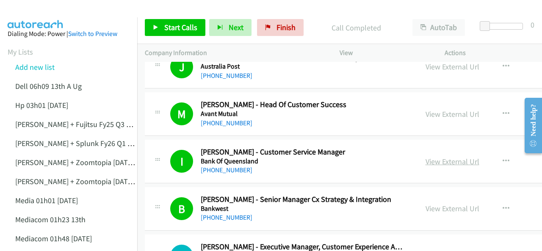
click at [440, 157] on link "View External Url" at bounding box center [453, 162] width 54 height 10
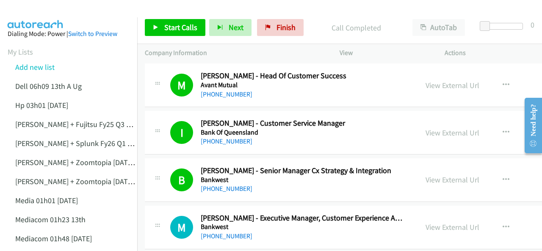
scroll to position [2051, 0]
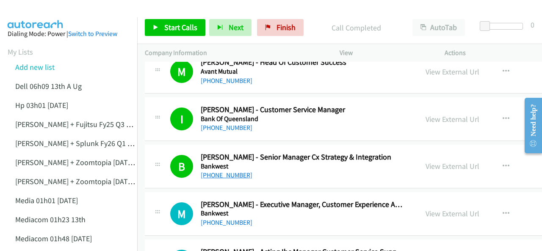
click at [217, 171] on link "+61 8 9369 8292" at bounding box center [227, 175] width 52 height 8
click at [28, 12] on img at bounding box center [36, 15] width 64 height 30
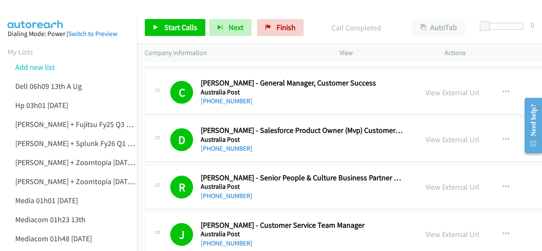
scroll to position [1839, 0]
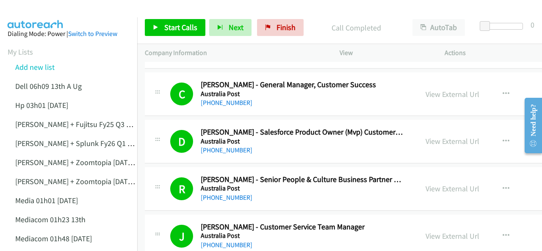
drag, startPoint x: 78, startPoint y: 8, endPoint x: 131, endPoint y: 37, distance: 60.7
click at [78, 7] on div at bounding box center [267, 16] width 535 height 33
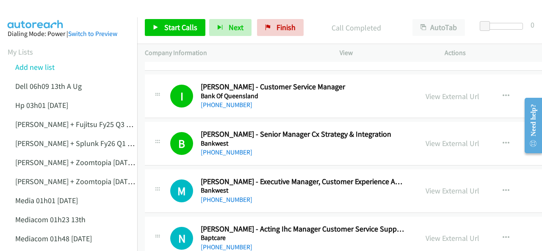
scroll to position [2093, 0]
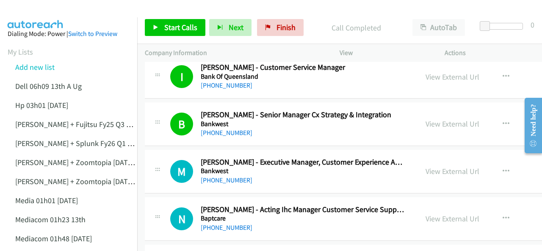
click at [49, 9] on img at bounding box center [36, 15] width 64 height 30
